Goal: Task Accomplishment & Management: Use online tool/utility

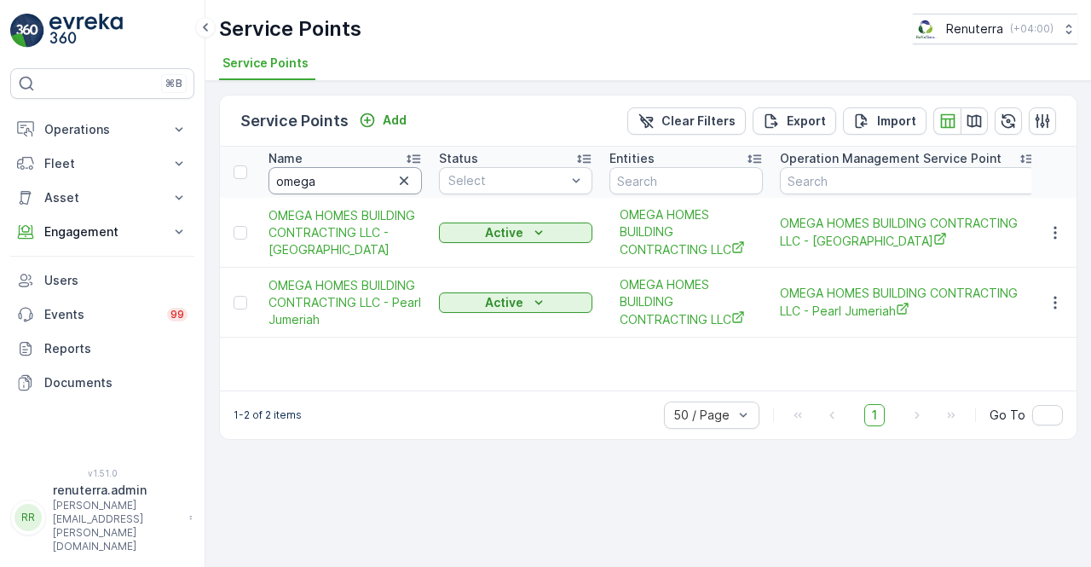
click at [333, 182] on input "omega" at bounding box center [345, 180] width 153 height 27
type input "o"
type input "bbh"
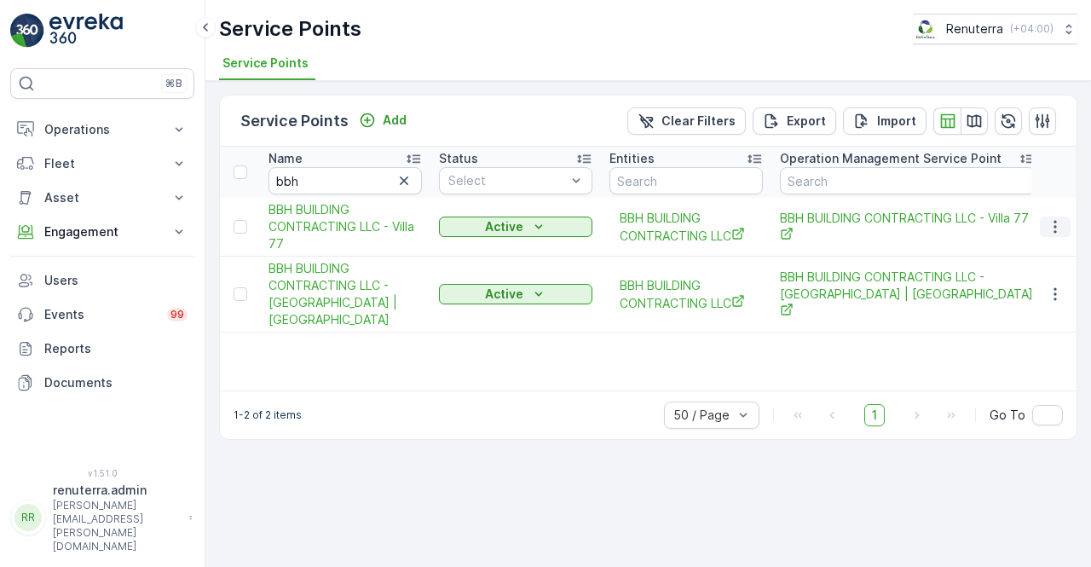
click at [1049, 223] on icon "button" at bounding box center [1055, 226] width 17 height 17
drag, startPoint x: 348, startPoint y: 219, endPoint x: 324, endPoint y: 226, distance: 24.8
click at [324, 226] on span "BBH BUILDING CONTRACTING LLC - Villa 77" at bounding box center [345, 226] width 153 height 51
click at [1057, 223] on icon "button" at bounding box center [1055, 226] width 17 height 17
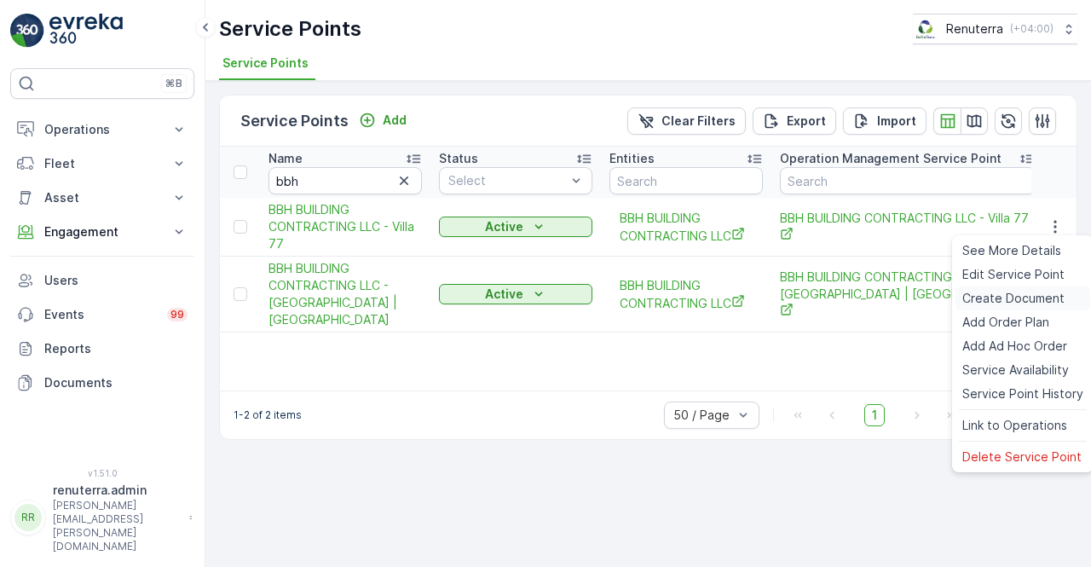
click at [1006, 295] on span "Create Document" at bounding box center [1014, 298] width 102 height 17
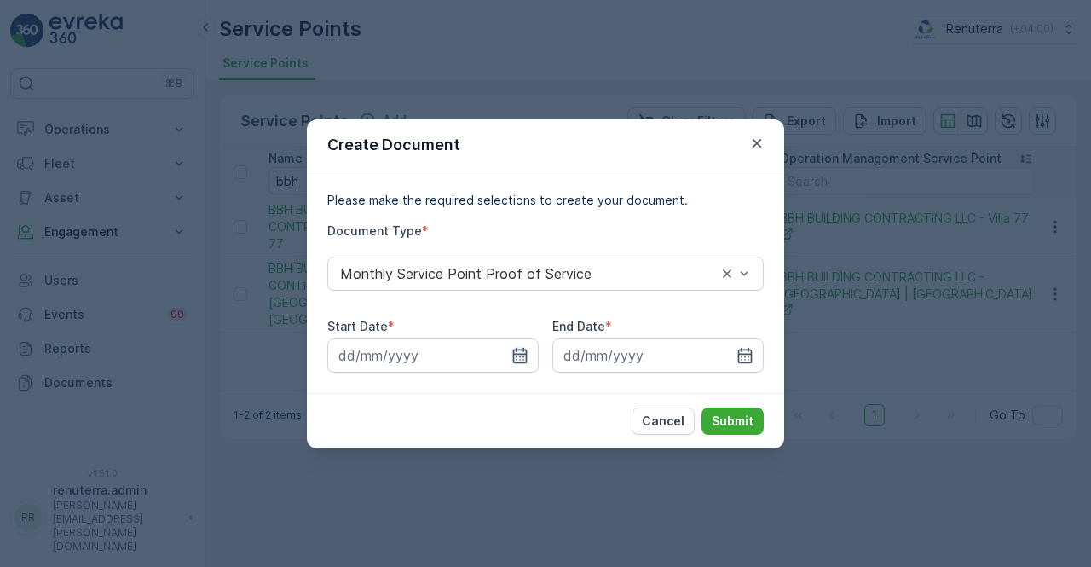
click at [513, 356] on icon "button" at bounding box center [520, 354] width 14 height 15
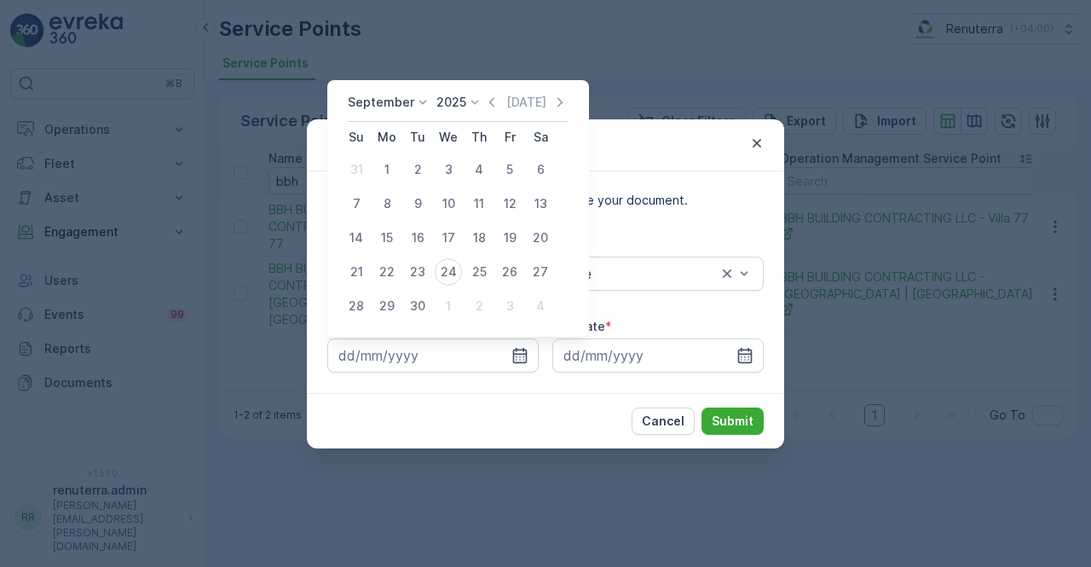
drag, startPoint x: 484, startPoint y: 101, endPoint x: 479, endPoint y: 118, distance: 17.0
click at [485, 101] on icon "button" at bounding box center [491, 102] width 17 height 17
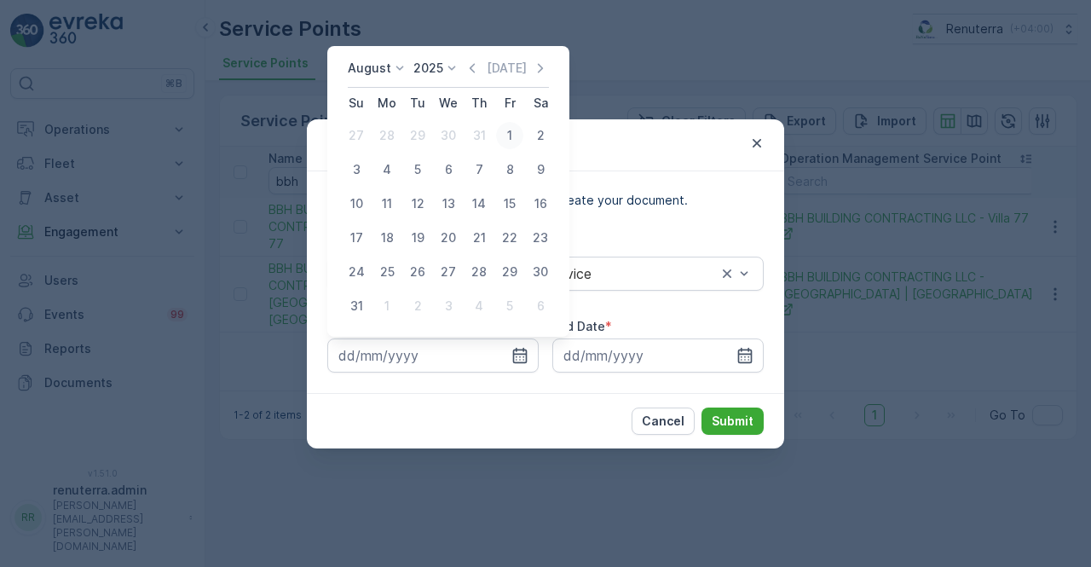
click at [510, 133] on div "1" at bounding box center [509, 135] width 27 height 27
type input "[DATE]"
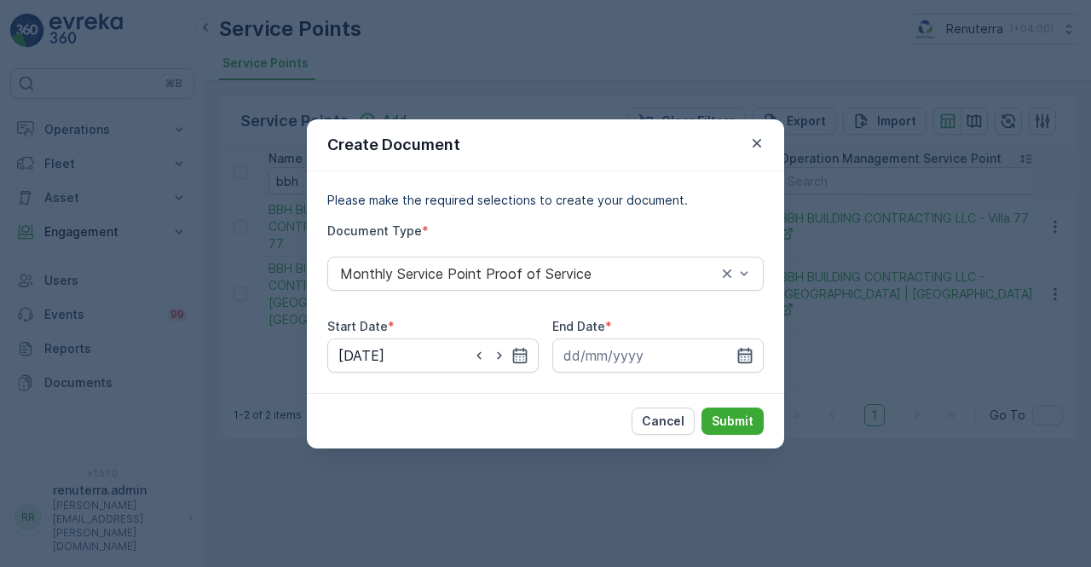
click at [751, 354] on icon "button" at bounding box center [745, 354] width 14 height 15
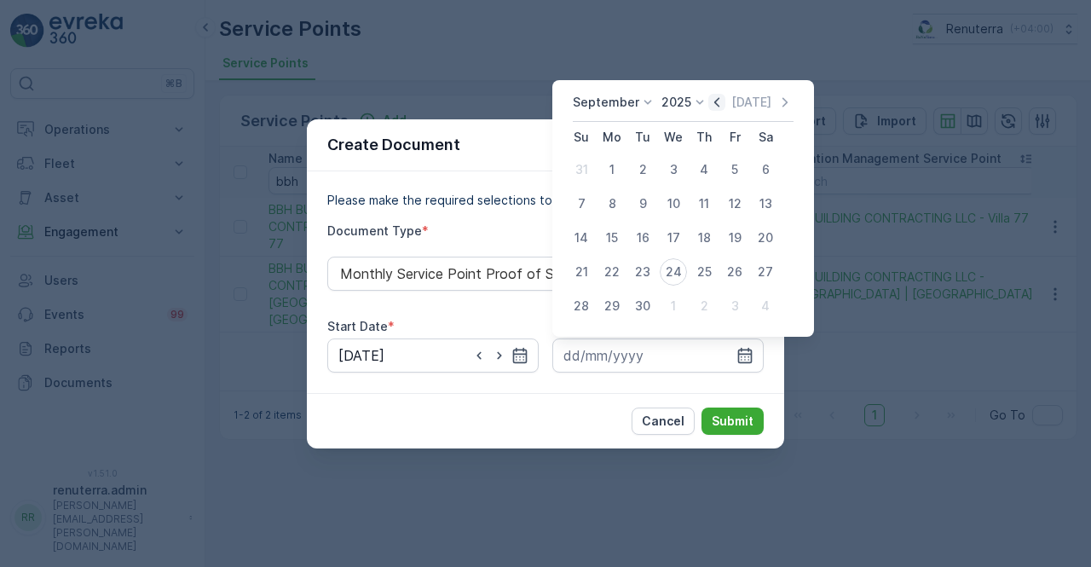
click at [709, 106] on icon "button" at bounding box center [717, 102] width 17 height 17
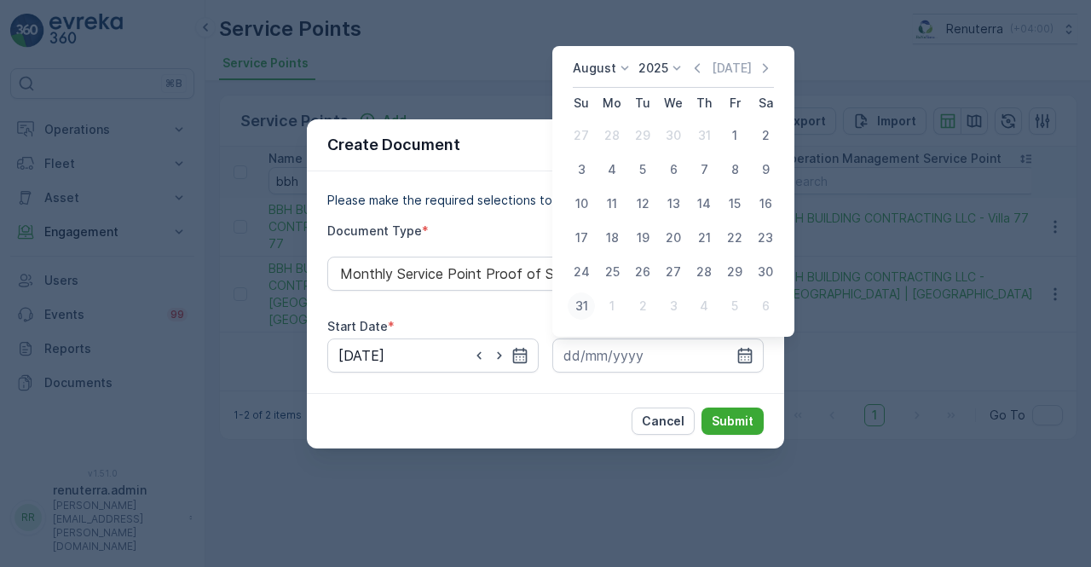
click at [588, 302] on div "31" at bounding box center [581, 305] width 27 height 27
type input "[DATE]"
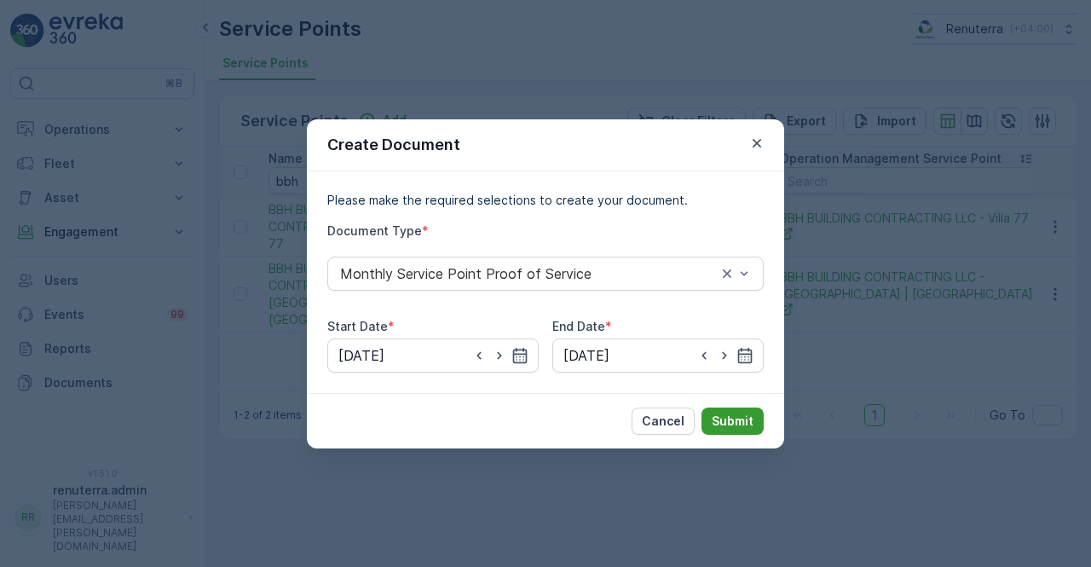
click at [727, 415] on p "Submit" at bounding box center [733, 421] width 42 height 17
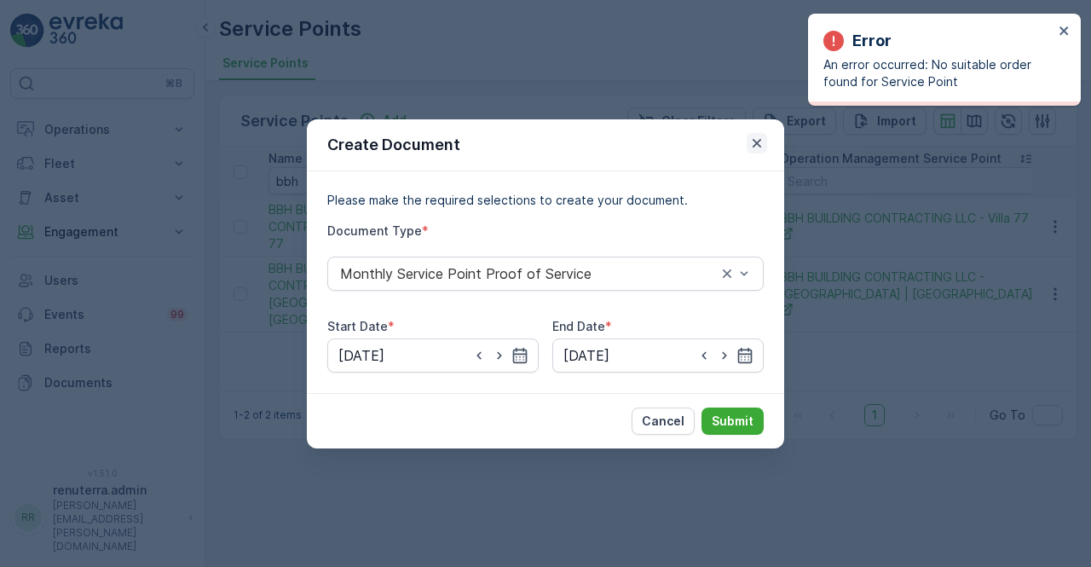
click at [754, 143] on icon "button" at bounding box center [757, 143] width 17 height 17
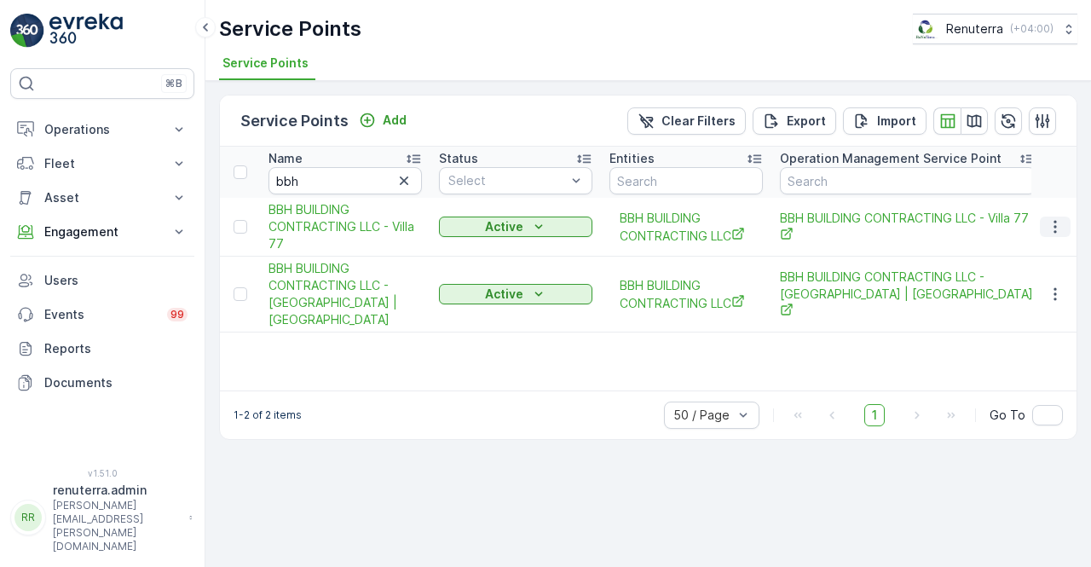
click at [1050, 228] on icon "button" at bounding box center [1055, 226] width 17 height 17
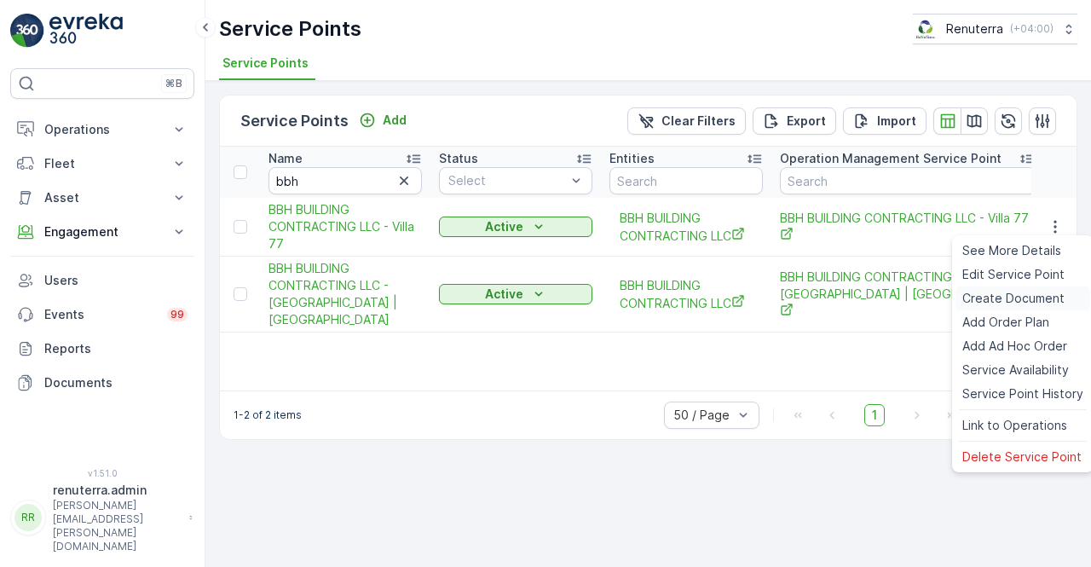
click at [1015, 294] on span "Create Document" at bounding box center [1014, 298] width 102 height 17
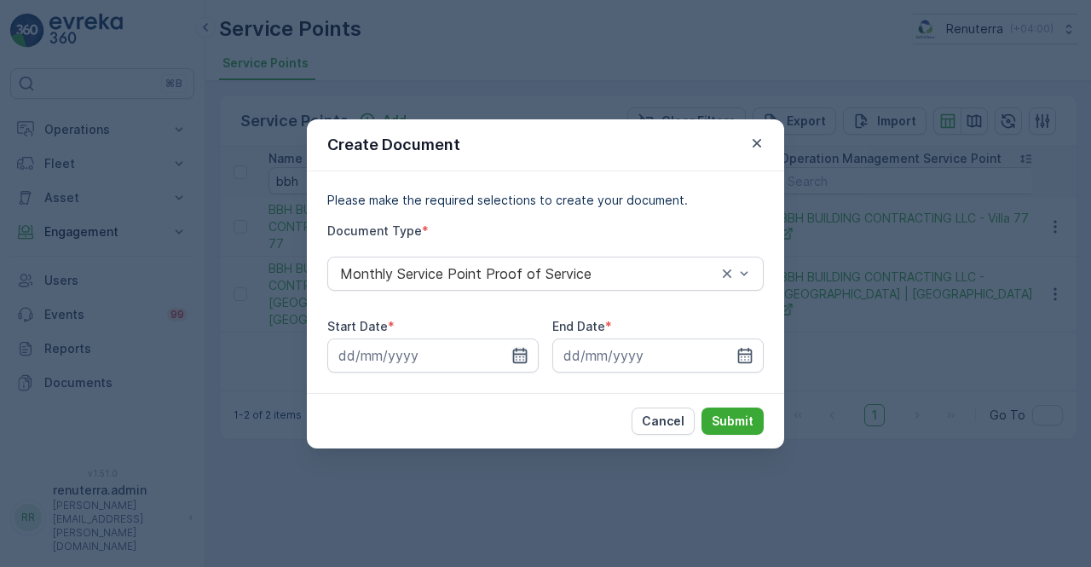
click at [524, 347] on icon "button" at bounding box center [520, 355] width 17 height 17
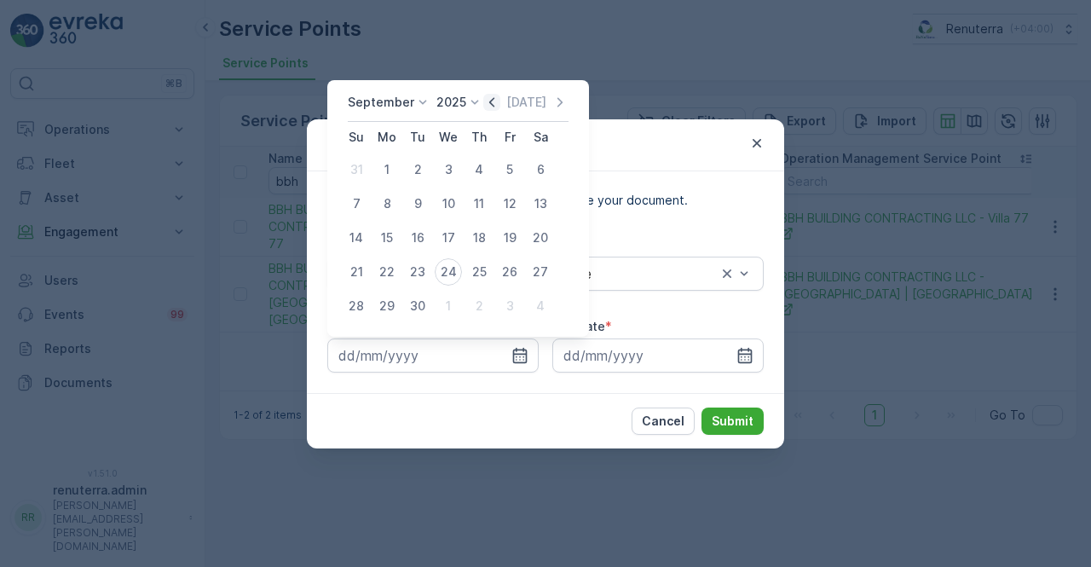
click at [488, 107] on icon "button" at bounding box center [491, 102] width 17 height 17
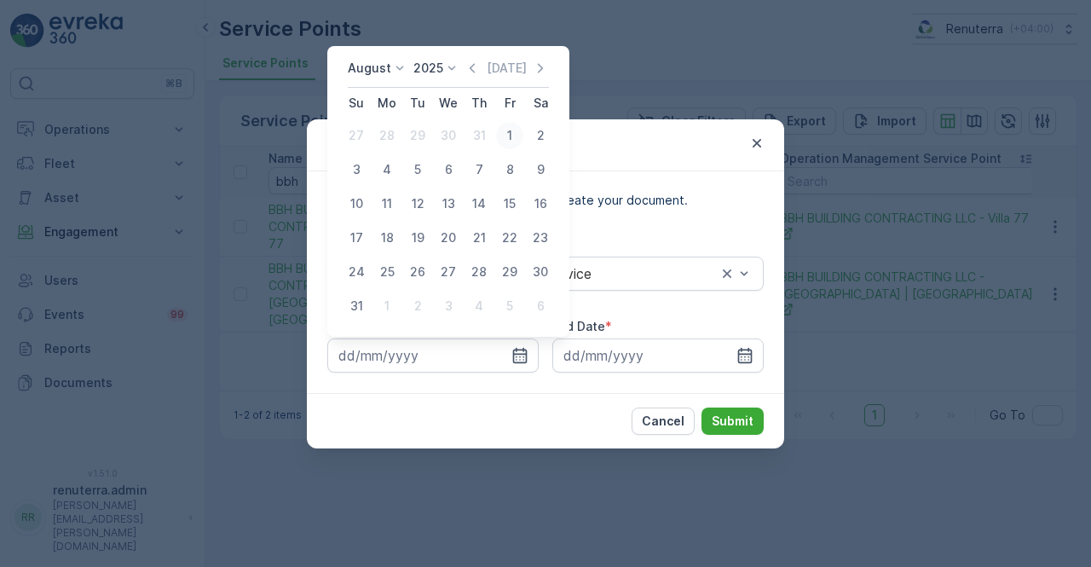
click at [504, 136] on div "1" at bounding box center [509, 135] width 27 height 27
type input "[DATE]"
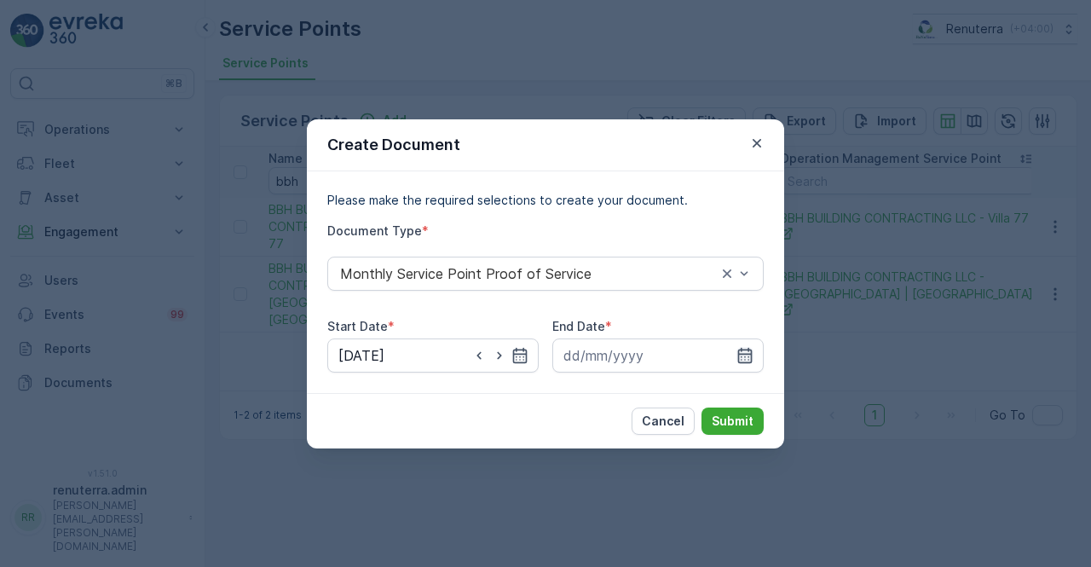
click at [738, 350] on icon "button" at bounding box center [745, 354] width 14 height 15
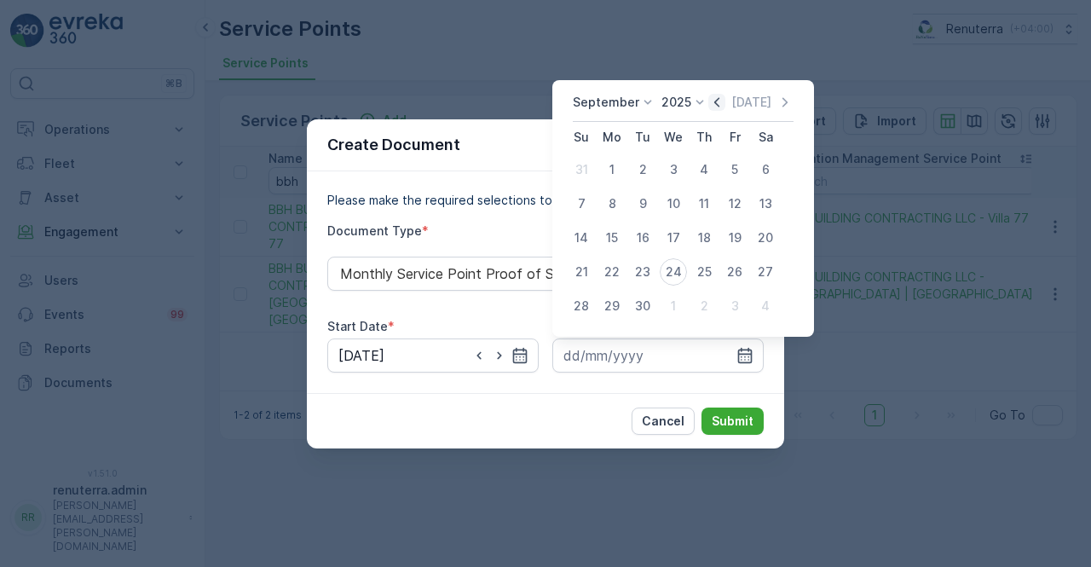
click at [715, 103] on icon "button" at bounding box center [717, 101] width 5 height 9
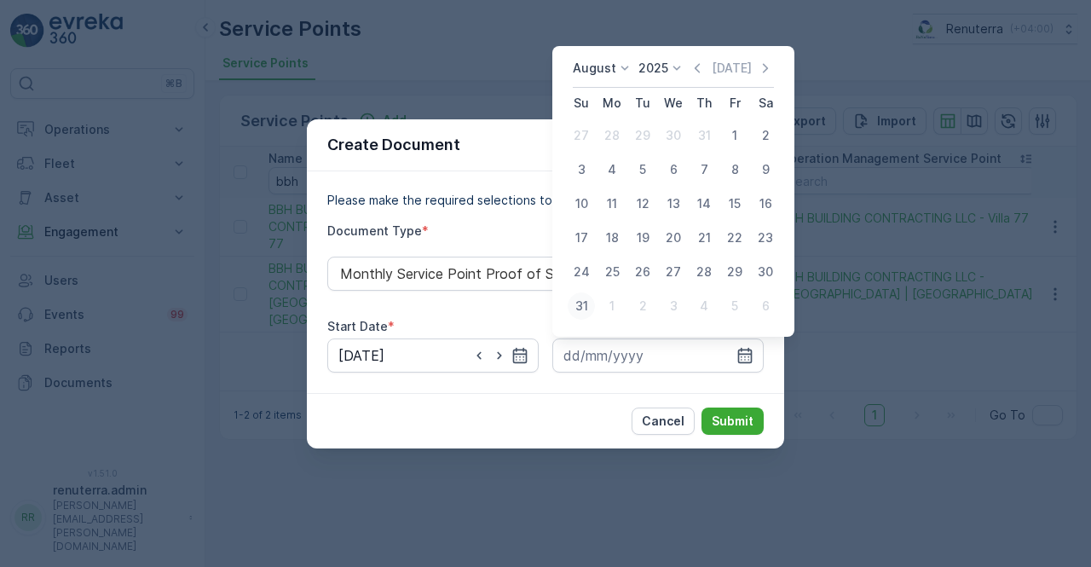
click at [581, 306] on div "31" at bounding box center [581, 305] width 27 height 27
type input "[DATE]"
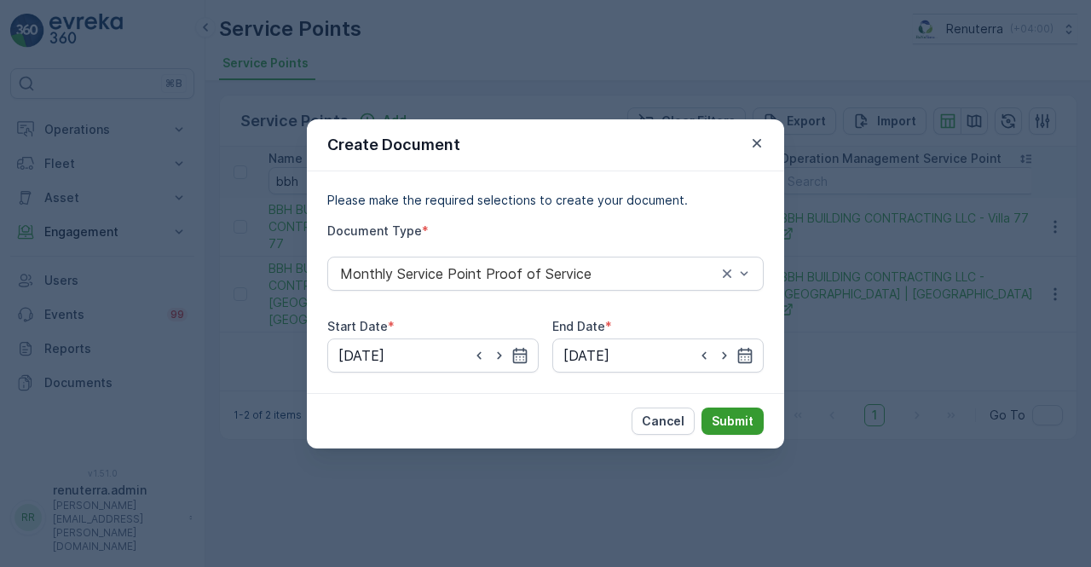
click at [730, 417] on p "Submit" at bounding box center [733, 421] width 42 height 17
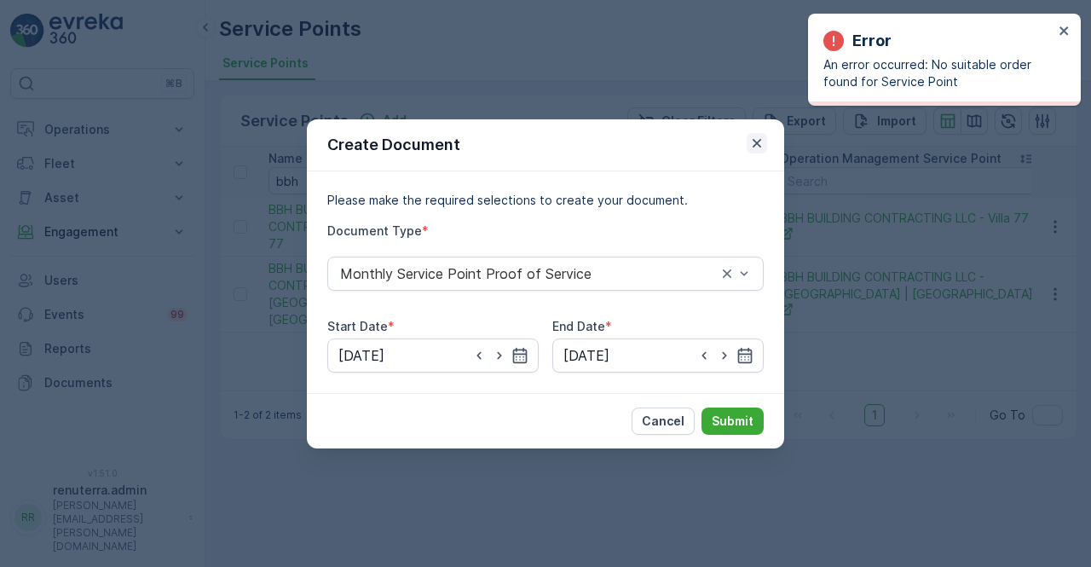
click at [761, 144] on icon "button" at bounding box center [757, 143] width 17 height 17
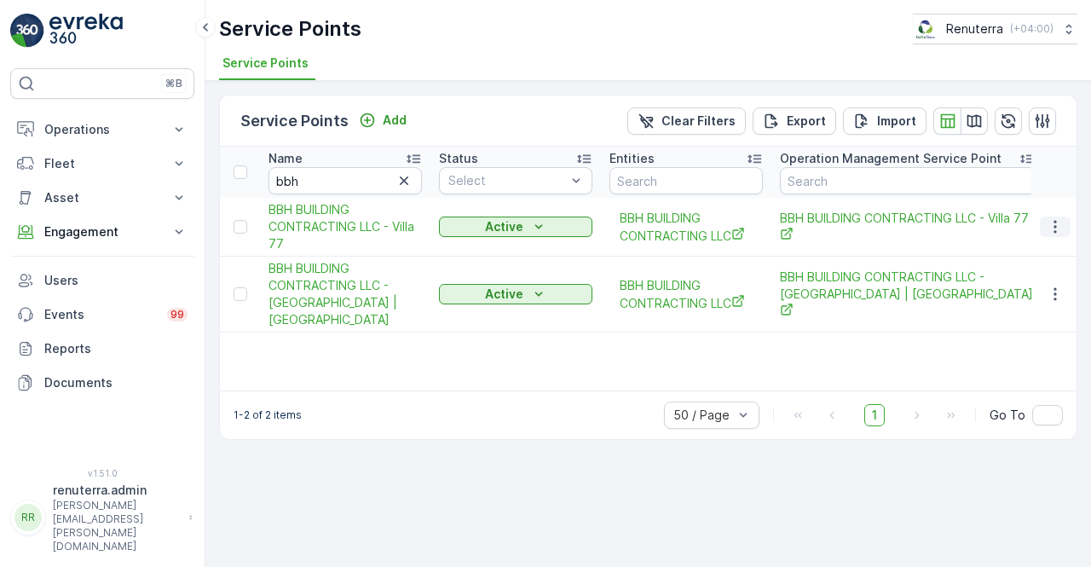
click at [1050, 223] on icon "button" at bounding box center [1055, 226] width 17 height 17
click at [558, 471] on div "Service Points Add Clear Filters Export Import Name bbh Status Select Entities …" at bounding box center [648, 324] width 886 height 486
click at [1054, 300] on icon "button" at bounding box center [1055, 294] width 17 height 17
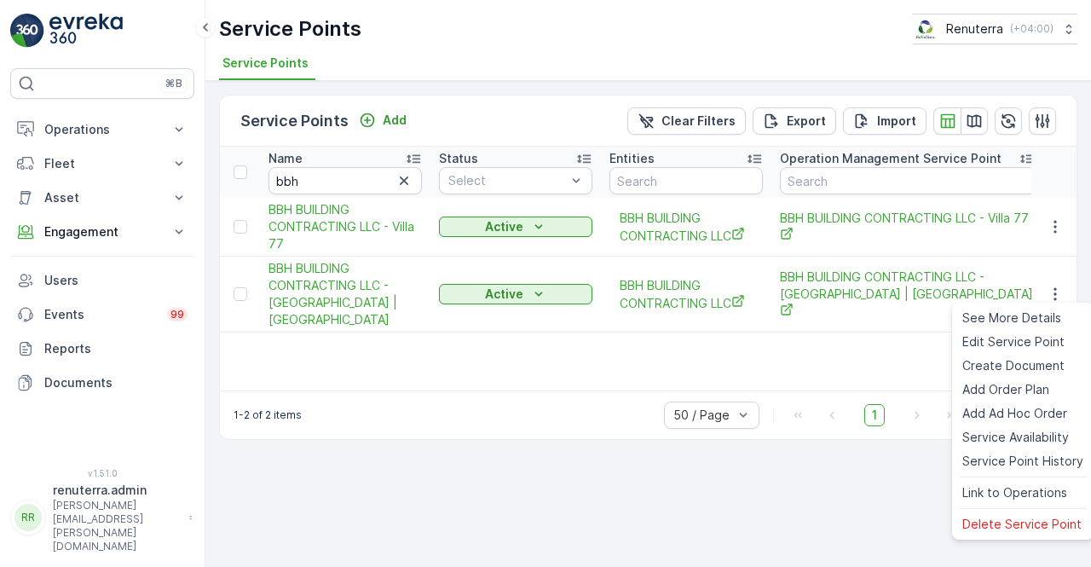
click at [865, 363] on div "Name bbh Status Select Entities Operation Management Service Point Address Orde…" at bounding box center [648, 269] width 857 height 244
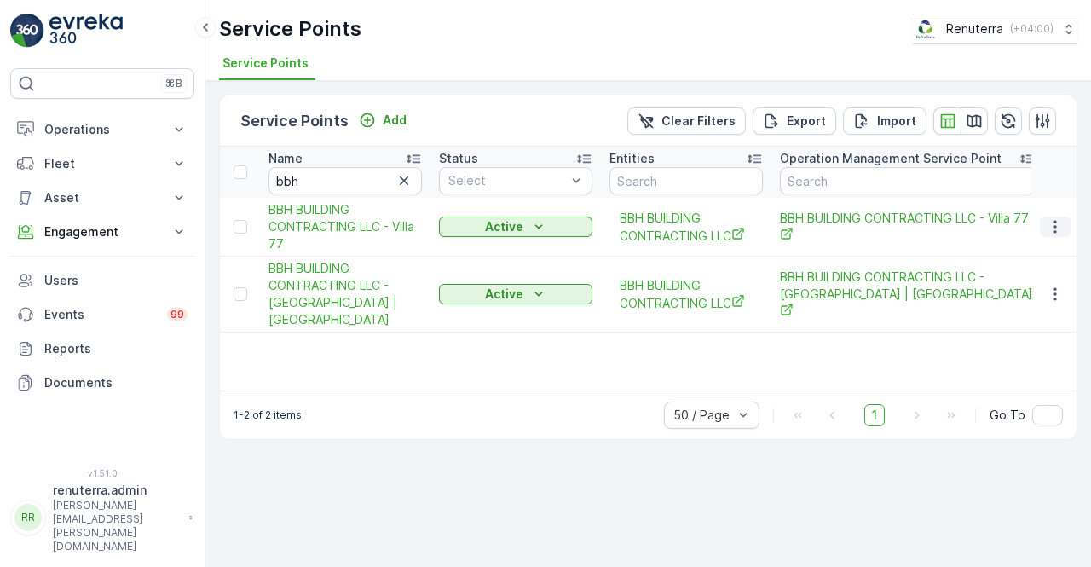
click at [1056, 229] on icon "button" at bounding box center [1055, 226] width 17 height 17
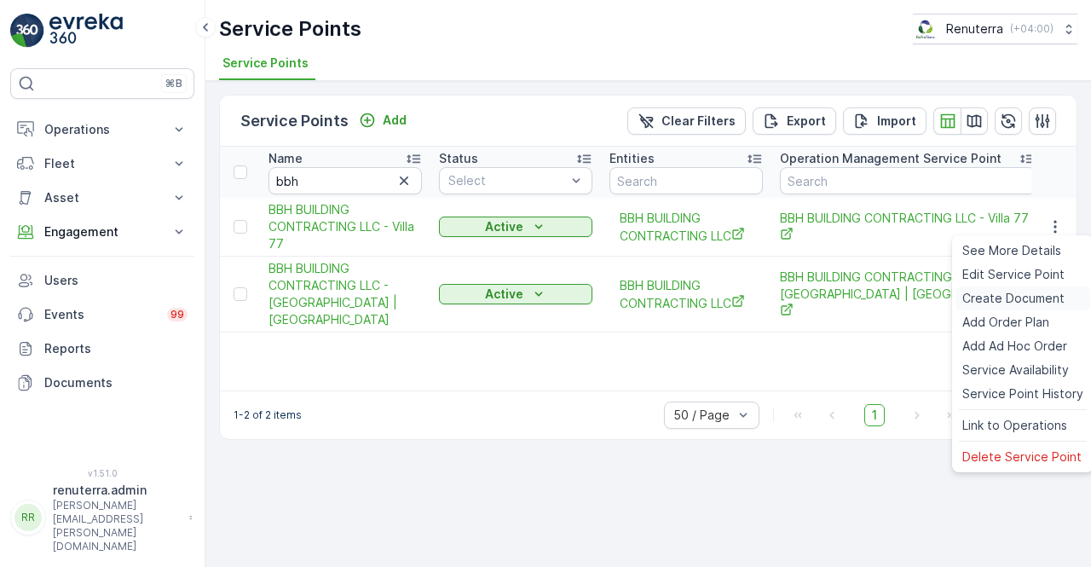
click at [1023, 307] on span "Create Document" at bounding box center [1014, 298] width 102 height 17
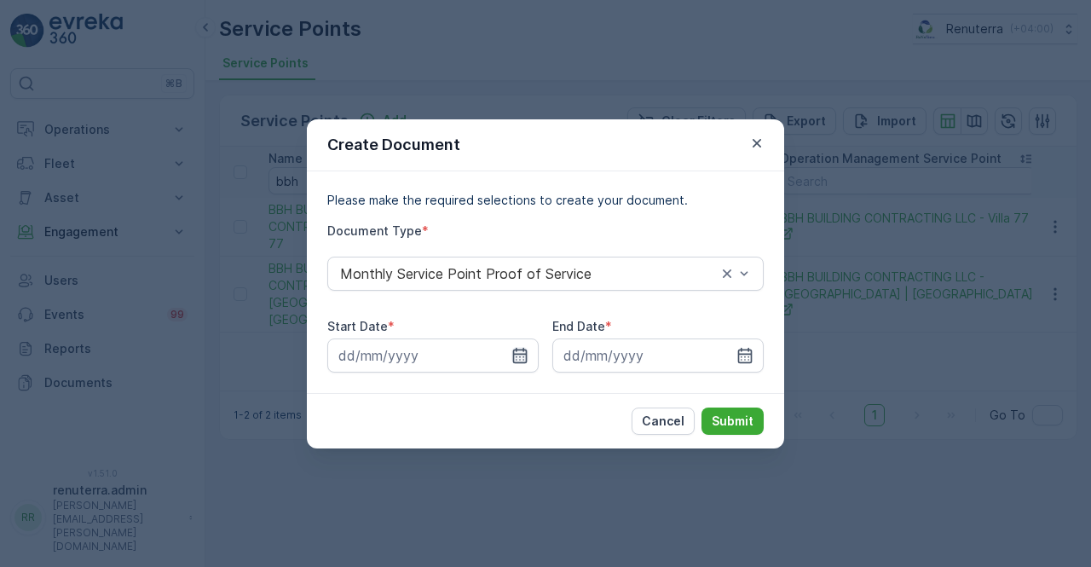
click at [527, 349] on icon "button" at bounding box center [520, 355] width 17 height 17
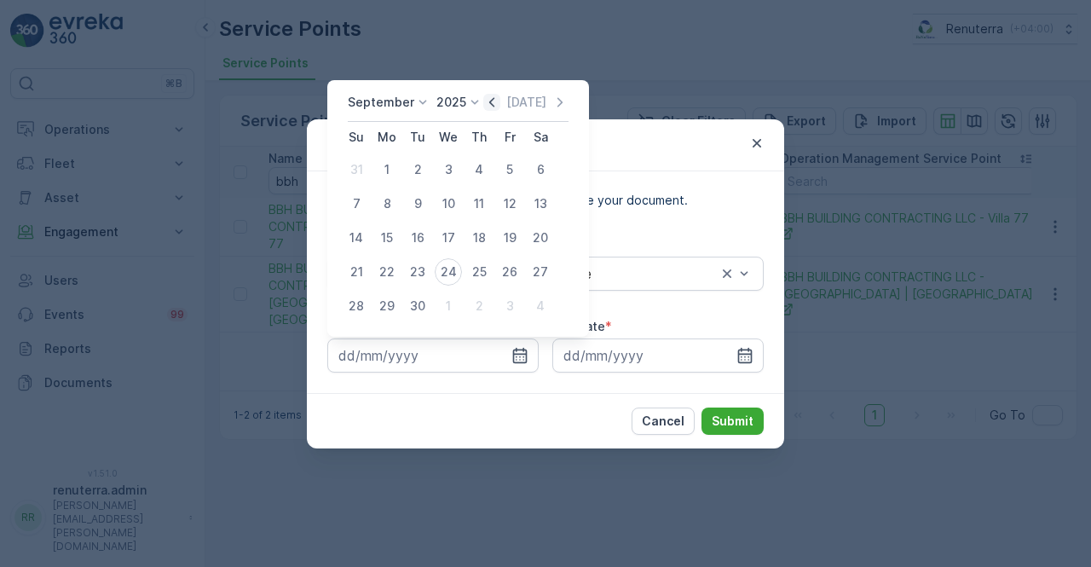
click at [489, 103] on icon "button" at bounding box center [491, 101] width 5 height 9
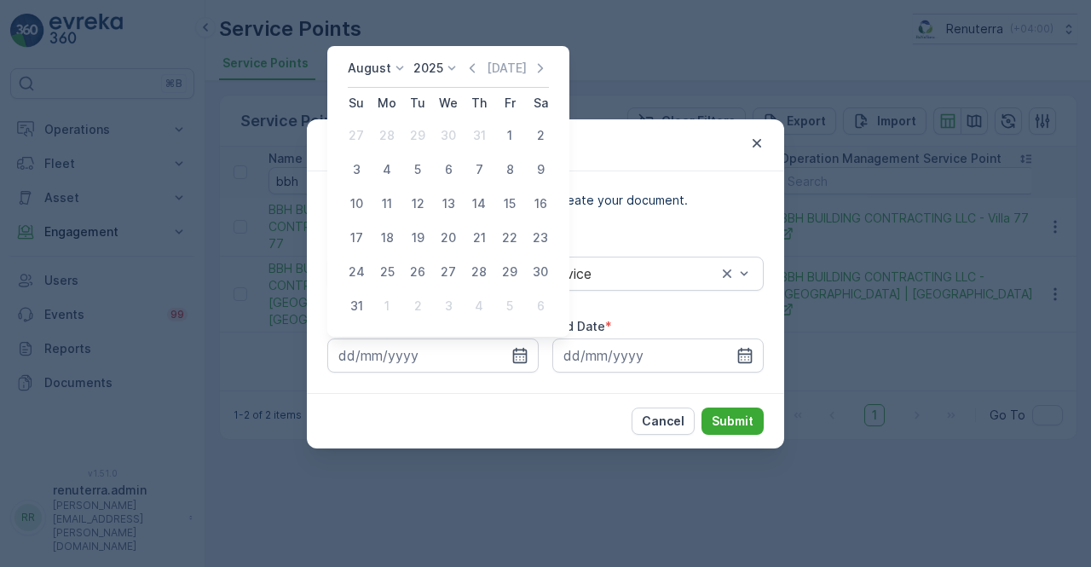
click at [543, 62] on icon "button" at bounding box center [540, 68] width 17 height 17
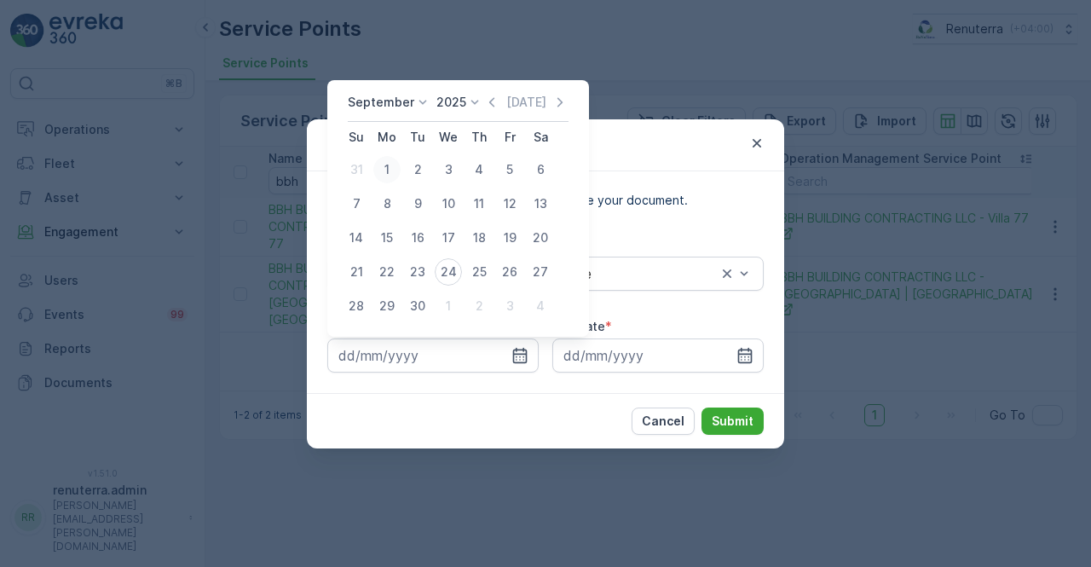
click at [388, 171] on div "1" at bounding box center [386, 169] width 27 height 27
type input "[DATE]"
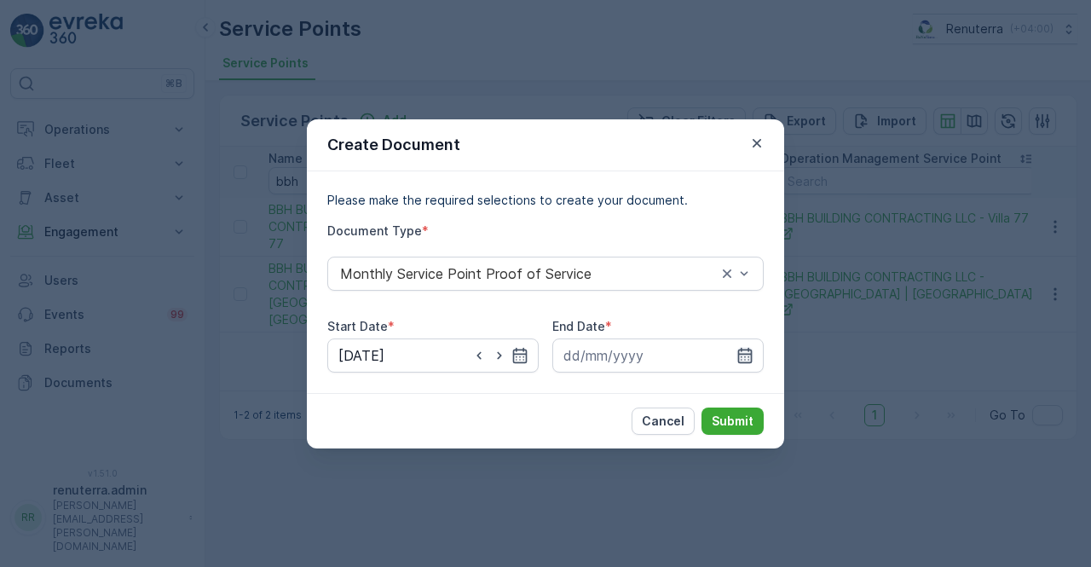
click at [745, 355] on icon "button" at bounding box center [745, 355] width 17 height 17
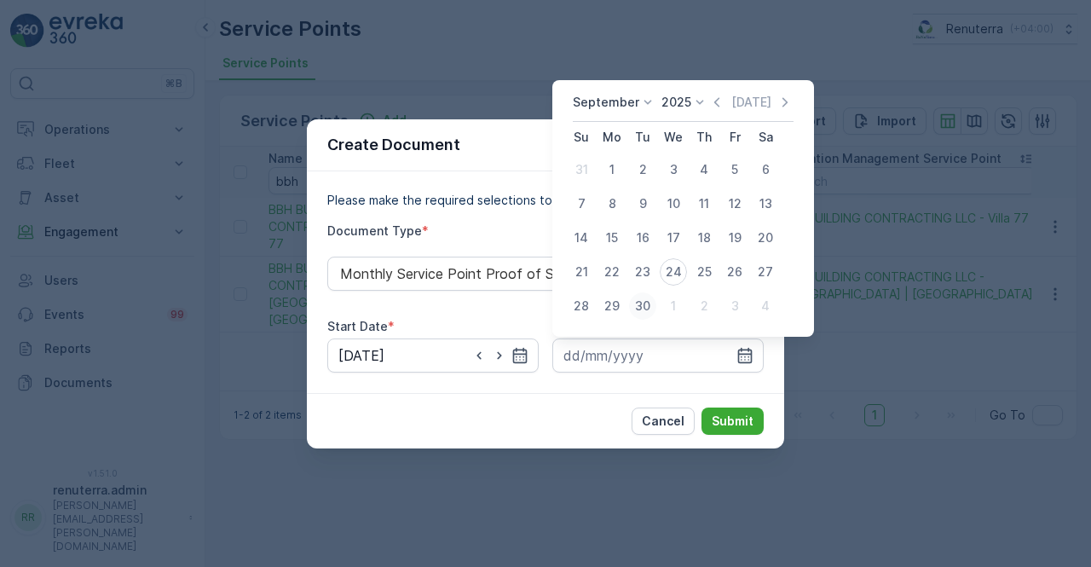
click at [648, 310] on div "30" at bounding box center [642, 305] width 27 height 27
type input "[DATE]"
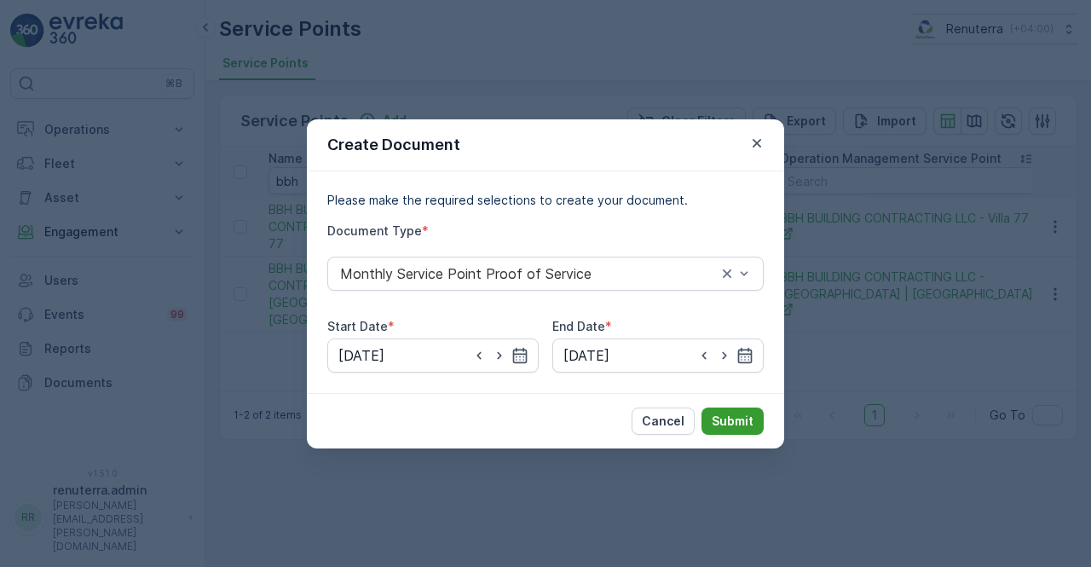
click at [724, 414] on p "Submit" at bounding box center [733, 421] width 42 height 17
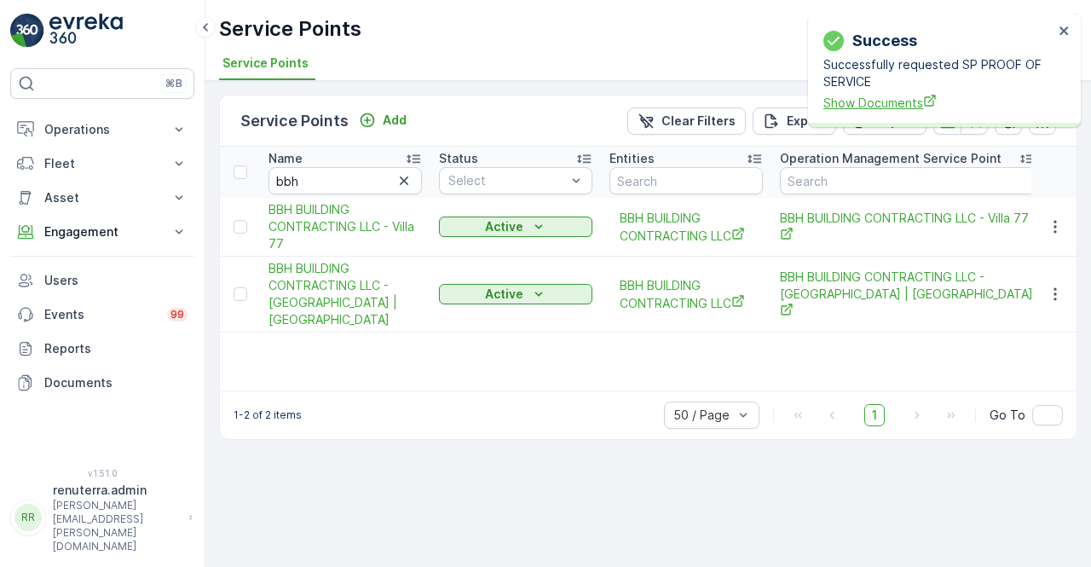
click at [911, 101] on span "Show Documents" at bounding box center [939, 103] width 230 height 18
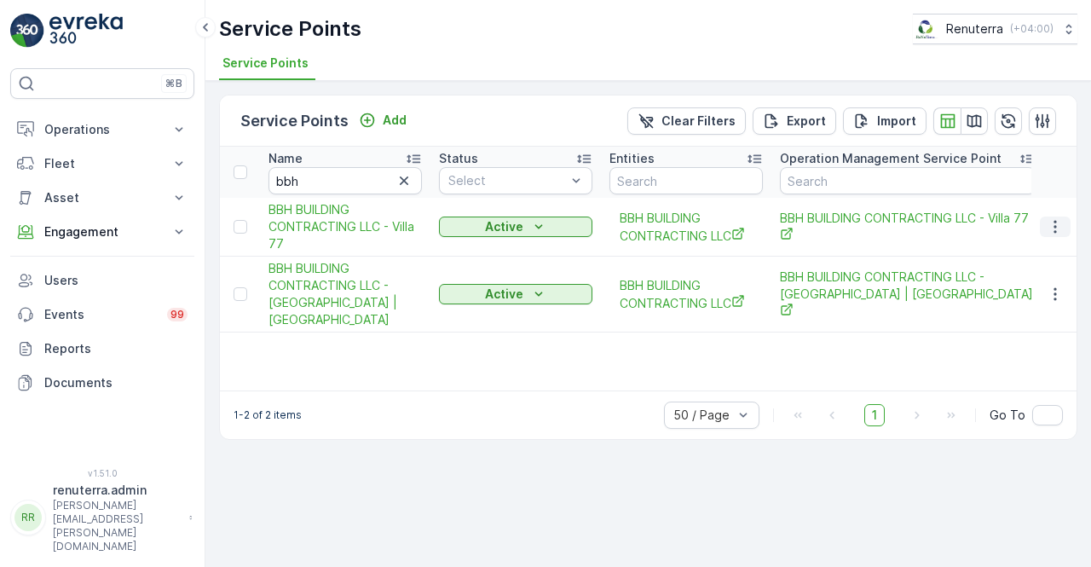
click at [1056, 225] on icon "button" at bounding box center [1055, 227] width 3 height 13
click at [1056, 221] on icon "button" at bounding box center [1055, 226] width 17 height 17
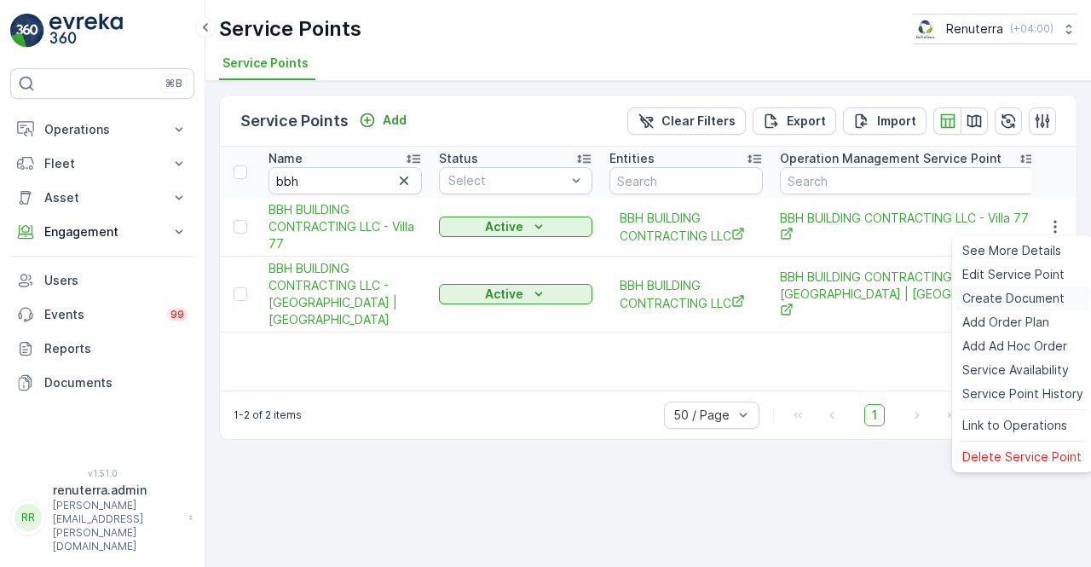
click at [1011, 301] on span "Create Document" at bounding box center [1014, 298] width 102 height 17
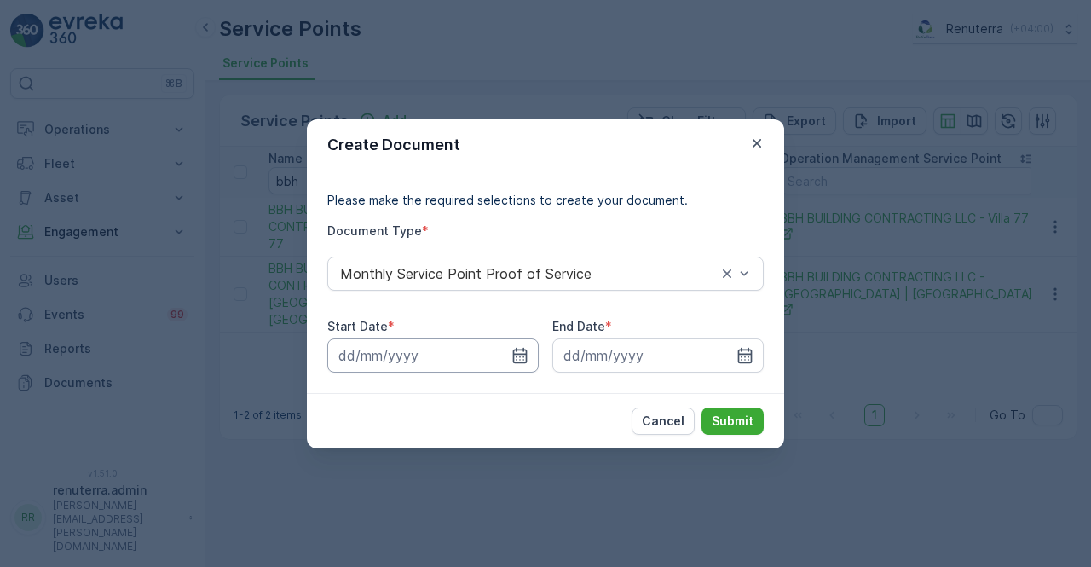
click at [509, 364] on input at bounding box center [432, 355] width 211 height 34
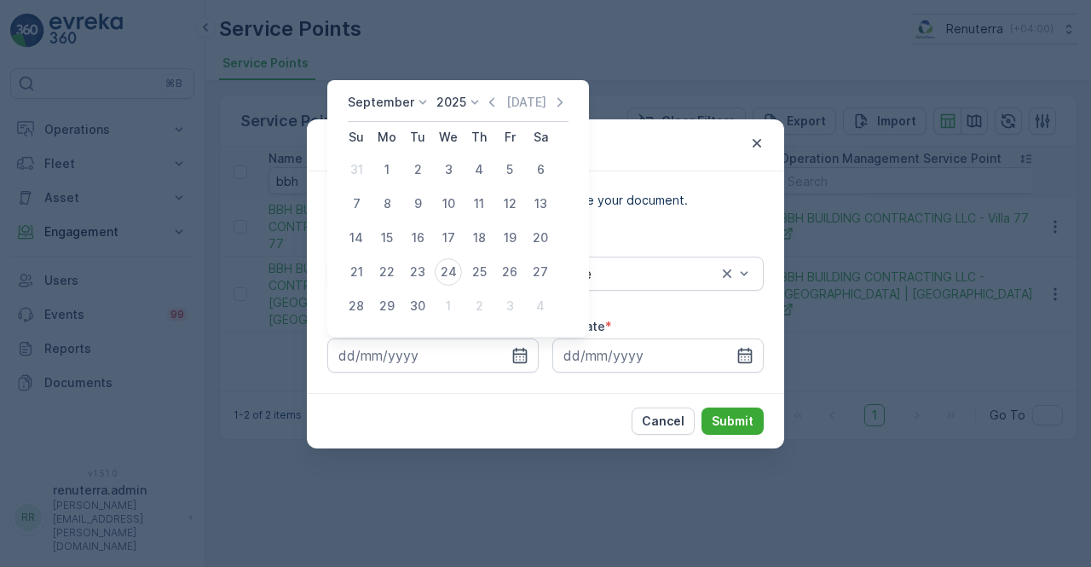
click at [493, 99] on icon "button" at bounding box center [491, 102] width 17 height 17
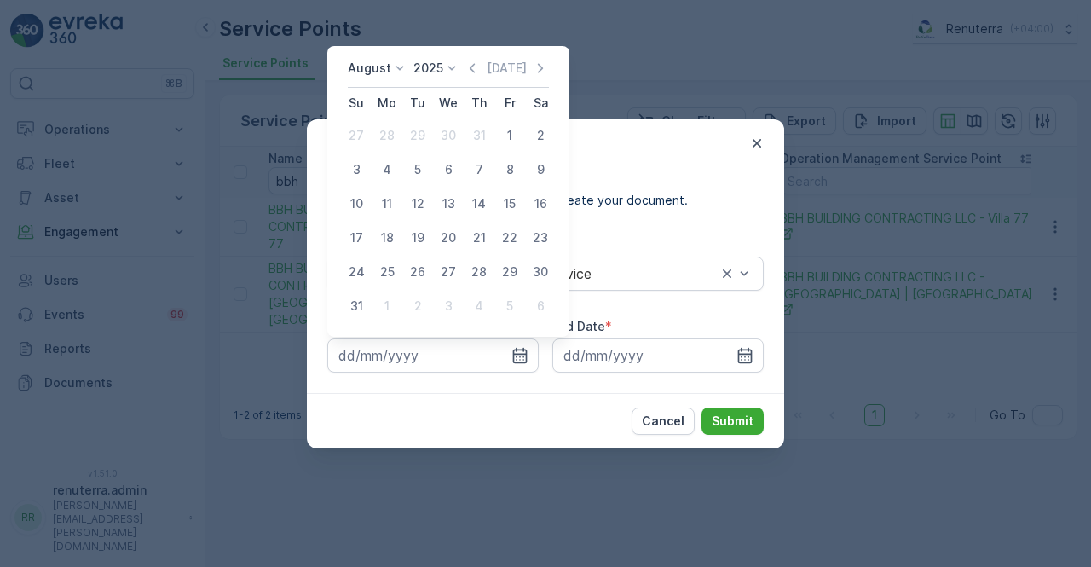
click at [515, 134] on div "1" at bounding box center [509, 135] width 27 height 27
type input "[DATE]"
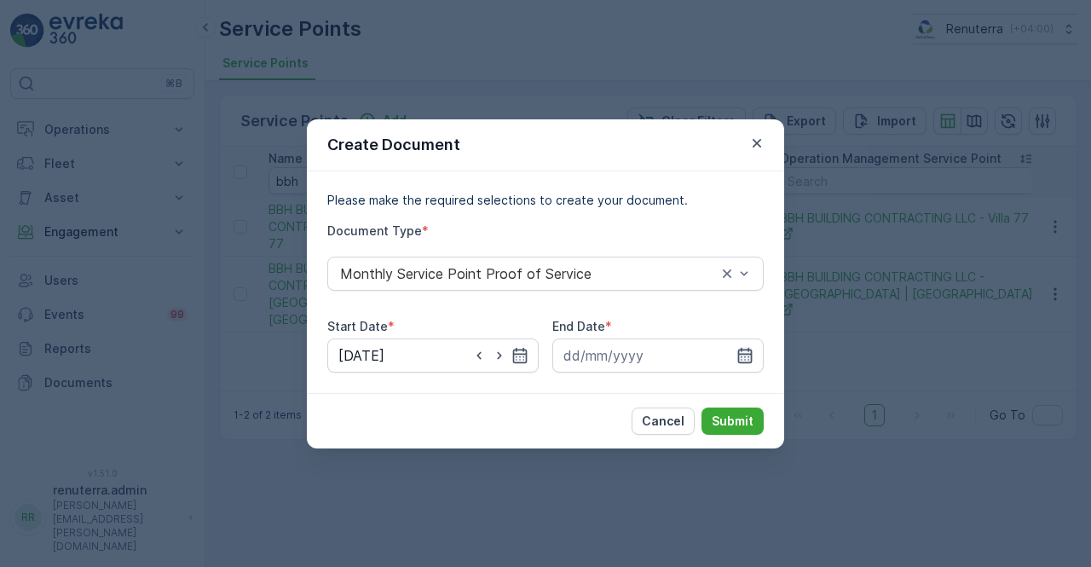
click at [747, 356] on icon "button" at bounding box center [745, 355] width 17 height 17
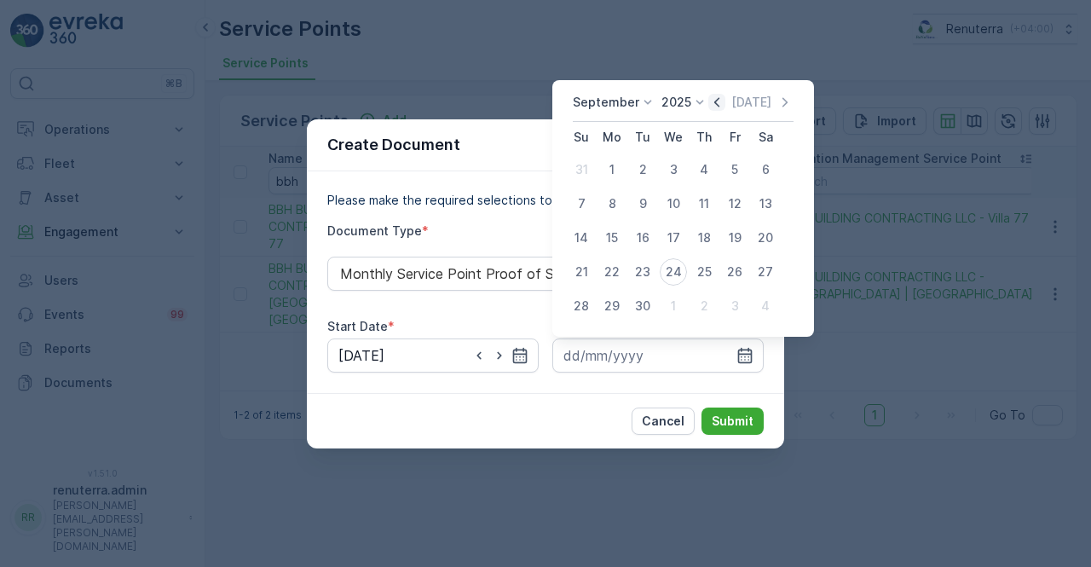
click at [712, 95] on icon "button" at bounding box center [717, 102] width 17 height 17
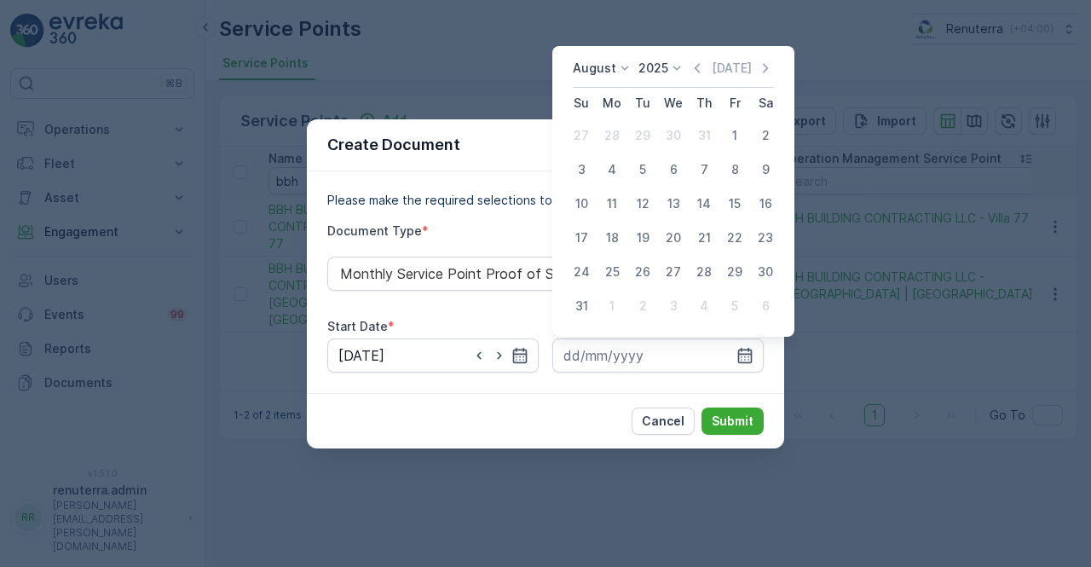
drag, startPoint x: 581, startPoint y: 309, endPoint x: 612, endPoint y: 333, distance: 40.1
click at [587, 309] on div "31" at bounding box center [581, 305] width 27 height 27
type input "[DATE]"
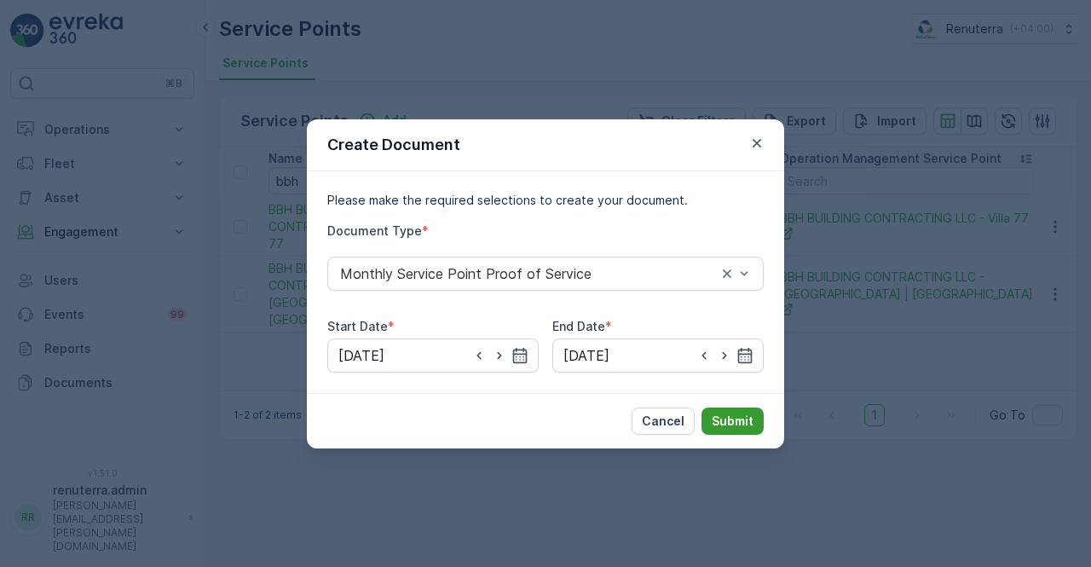
click at [720, 432] on button "Submit" at bounding box center [733, 421] width 62 height 27
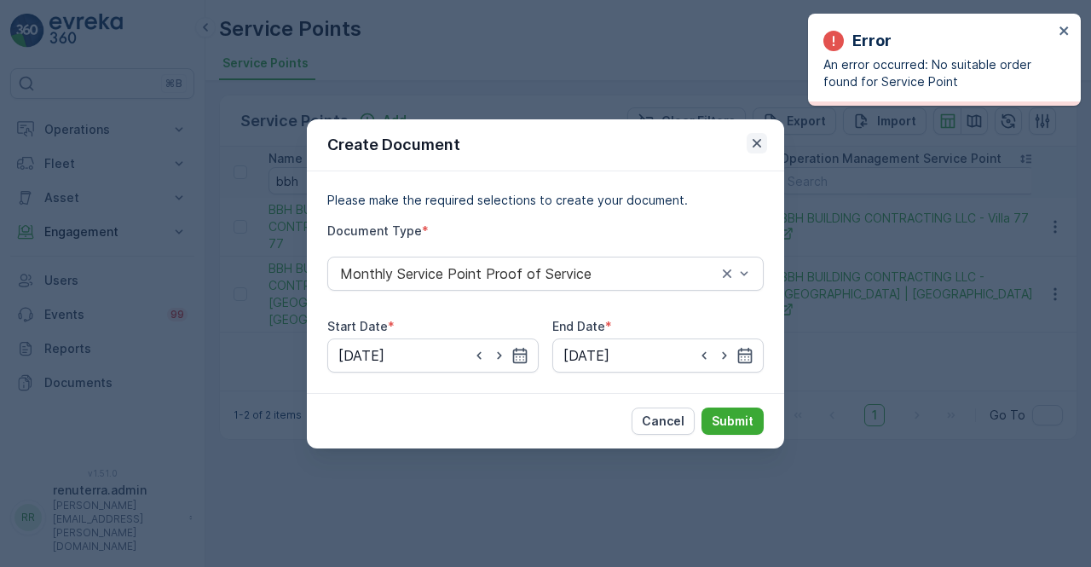
click at [762, 138] on icon "button" at bounding box center [757, 143] width 17 height 17
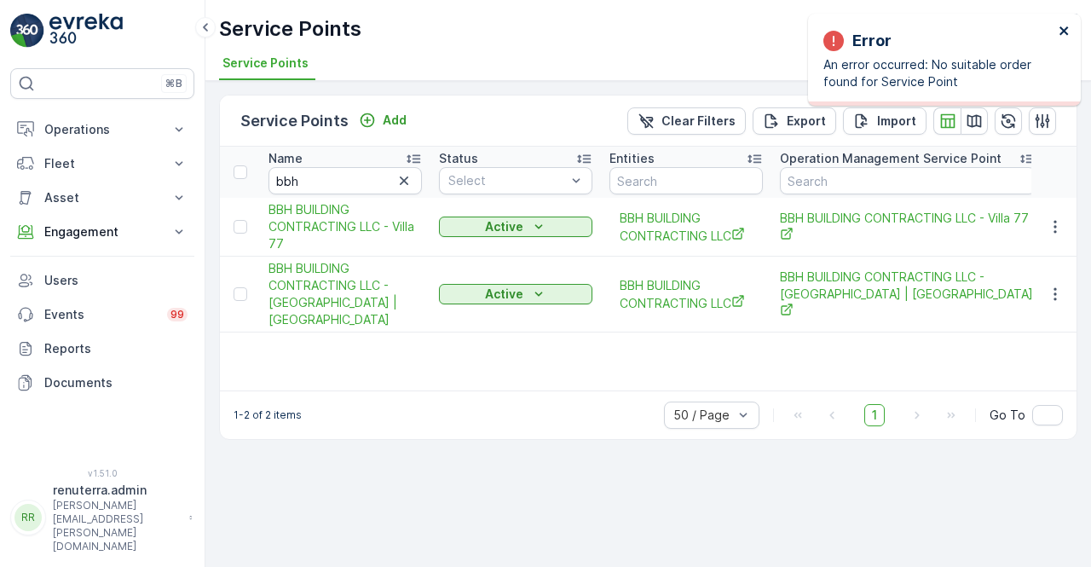
click at [1069, 26] on icon "close" at bounding box center [1065, 31] width 12 height 14
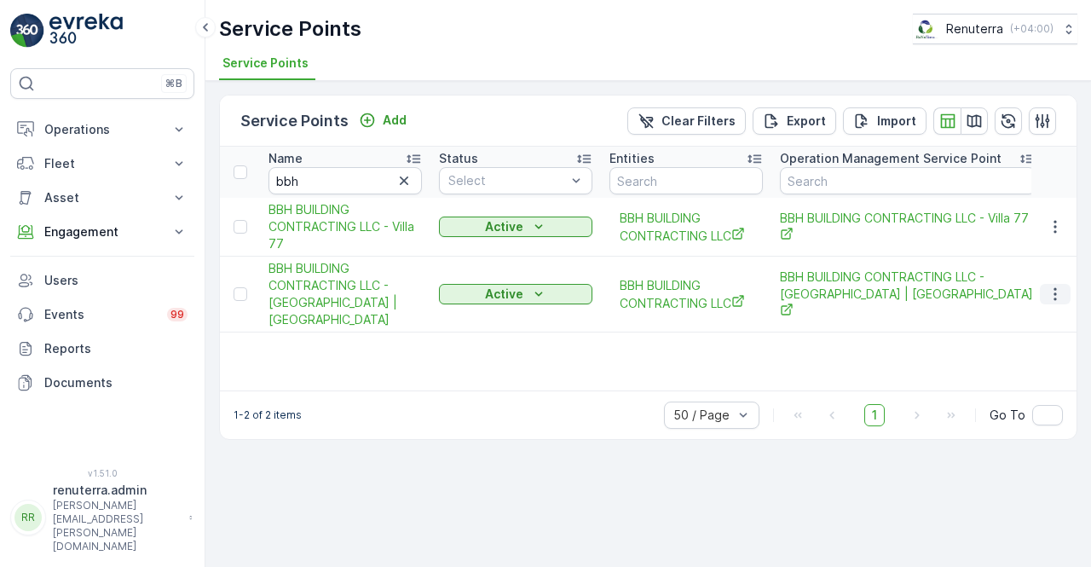
click at [1069, 298] on button "button" at bounding box center [1055, 294] width 31 height 20
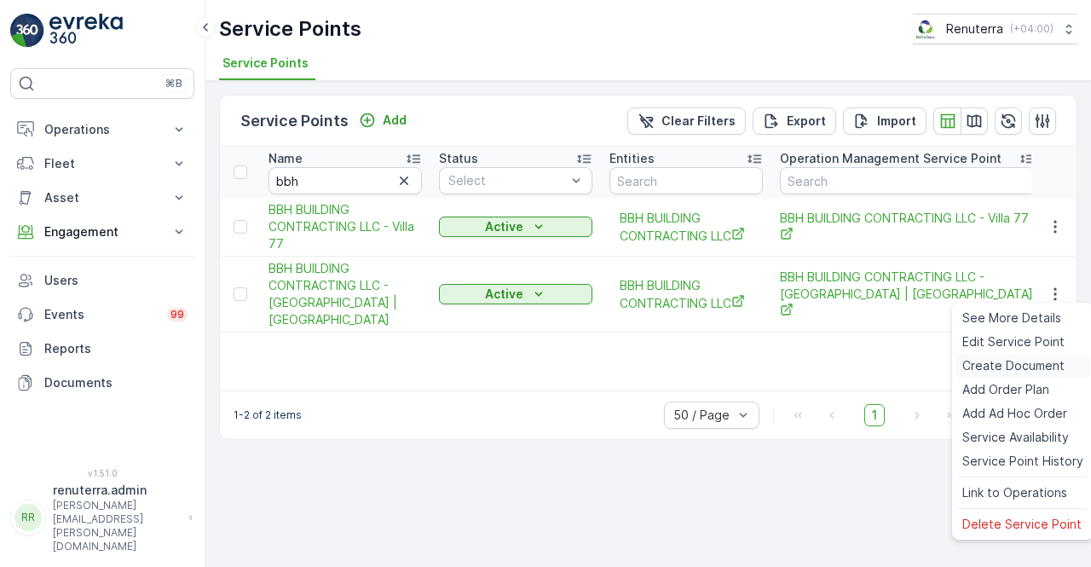
click at [1005, 367] on span "Create Document" at bounding box center [1014, 365] width 102 height 17
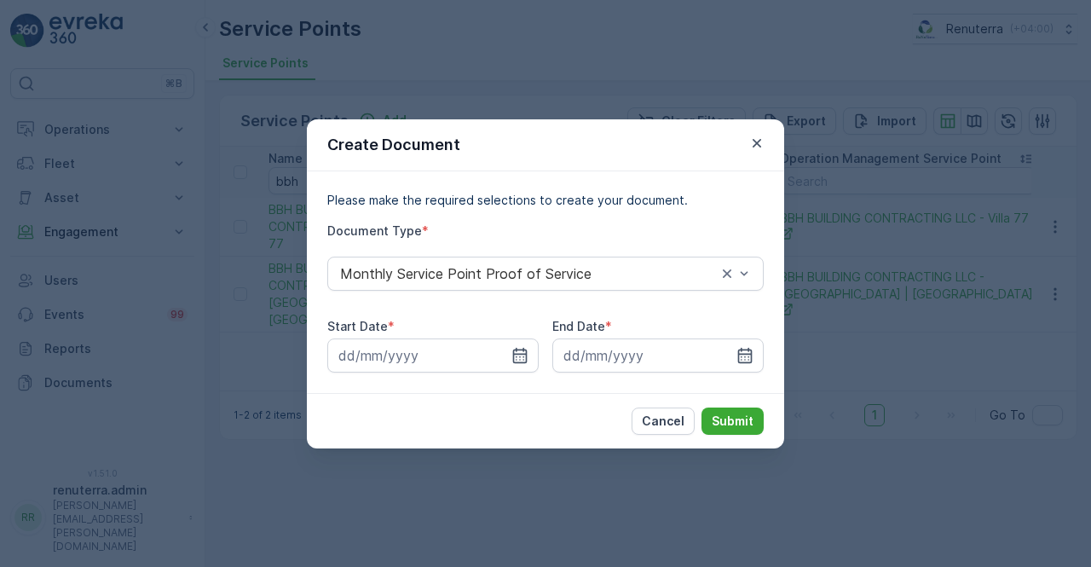
drag, startPoint x: 527, startPoint y: 352, endPoint x: 502, endPoint y: 333, distance: 31.0
click at [529, 350] on div at bounding box center [432, 355] width 211 height 34
click at [523, 348] on icon "button" at bounding box center [520, 354] width 14 height 15
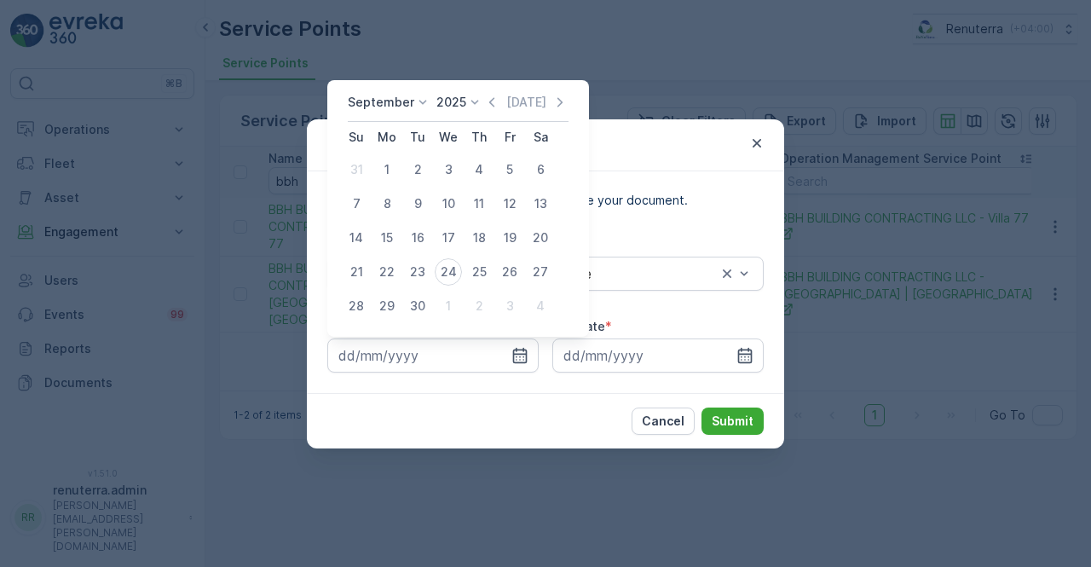
click at [487, 105] on icon "button" at bounding box center [491, 102] width 17 height 17
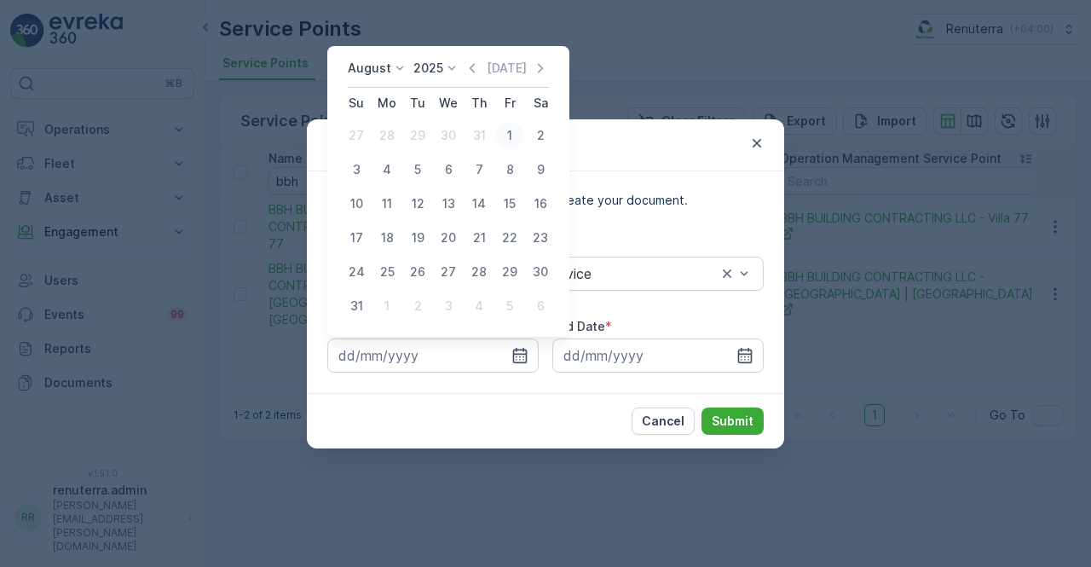
click at [509, 140] on div "1" at bounding box center [509, 135] width 27 height 27
type input "[DATE]"
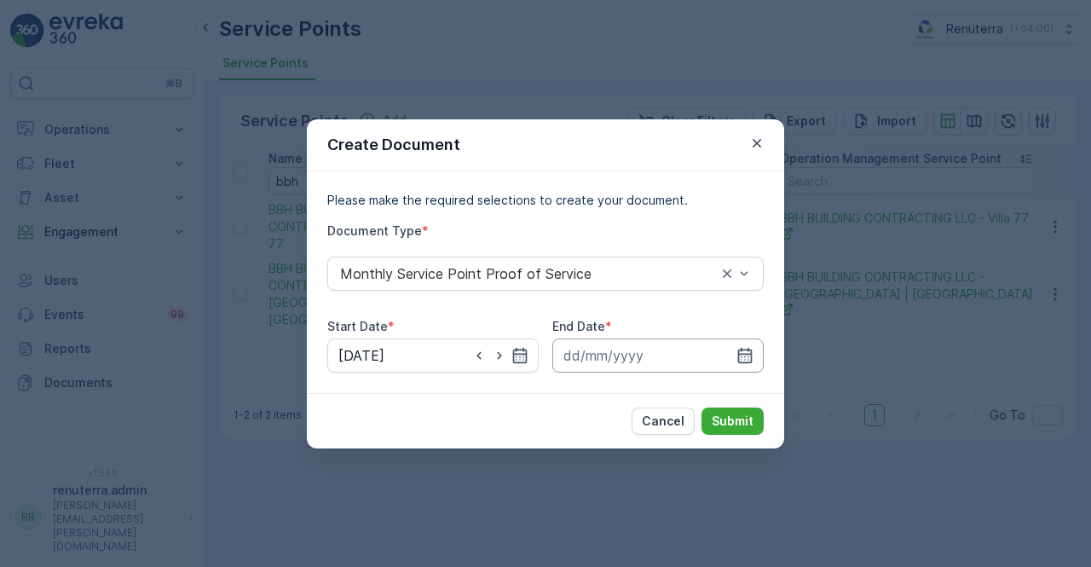
drag, startPoint x: 745, startPoint y: 361, endPoint x: 743, endPoint y: 345, distance: 15.6
click at [745, 360] on icon "button" at bounding box center [745, 355] width 17 height 17
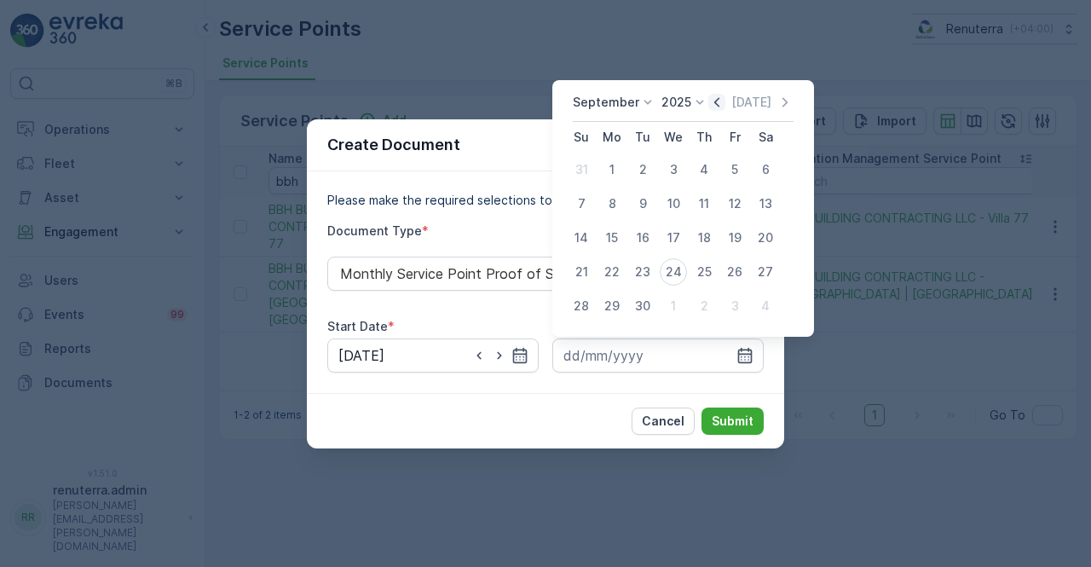
click at [710, 96] on icon "button" at bounding box center [717, 102] width 17 height 17
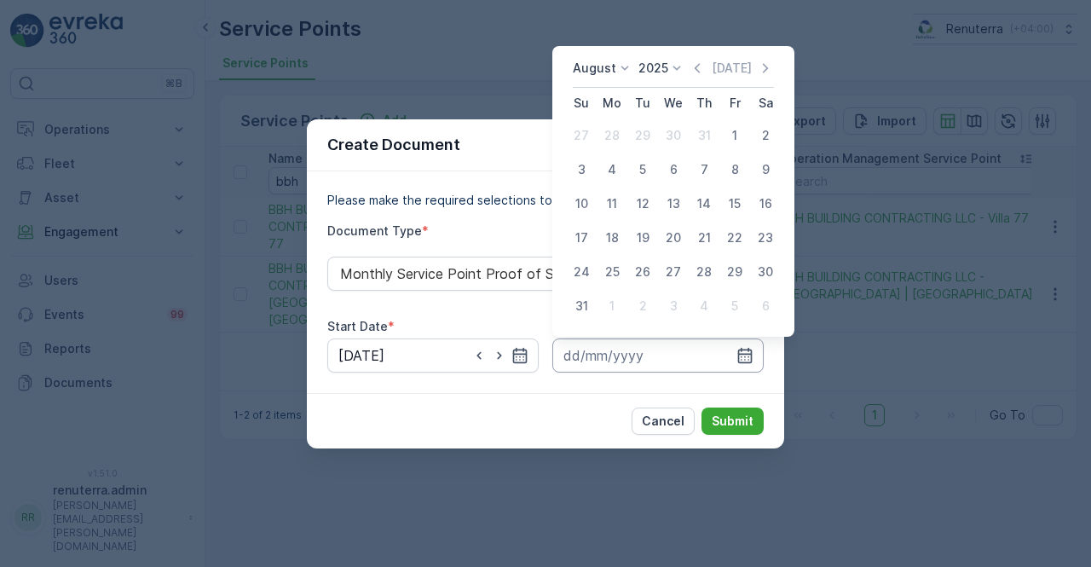
drag, startPoint x: 585, startPoint y: 305, endPoint x: 610, endPoint y: 351, distance: 52.7
click at [585, 305] on div "31" at bounding box center [581, 305] width 27 height 27
type input "[DATE]"
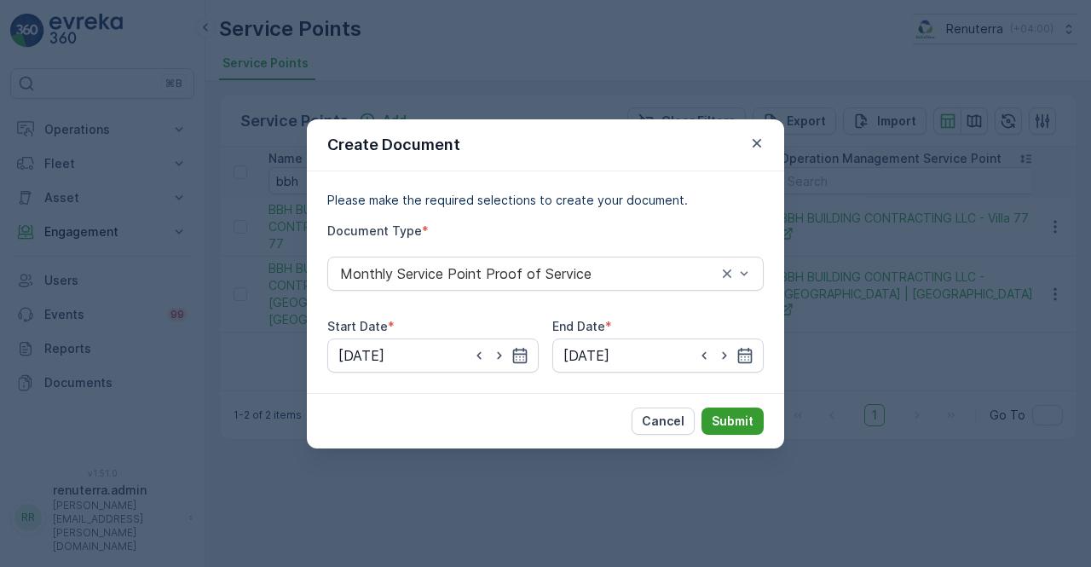
click at [732, 424] on p "Submit" at bounding box center [733, 421] width 42 height 17
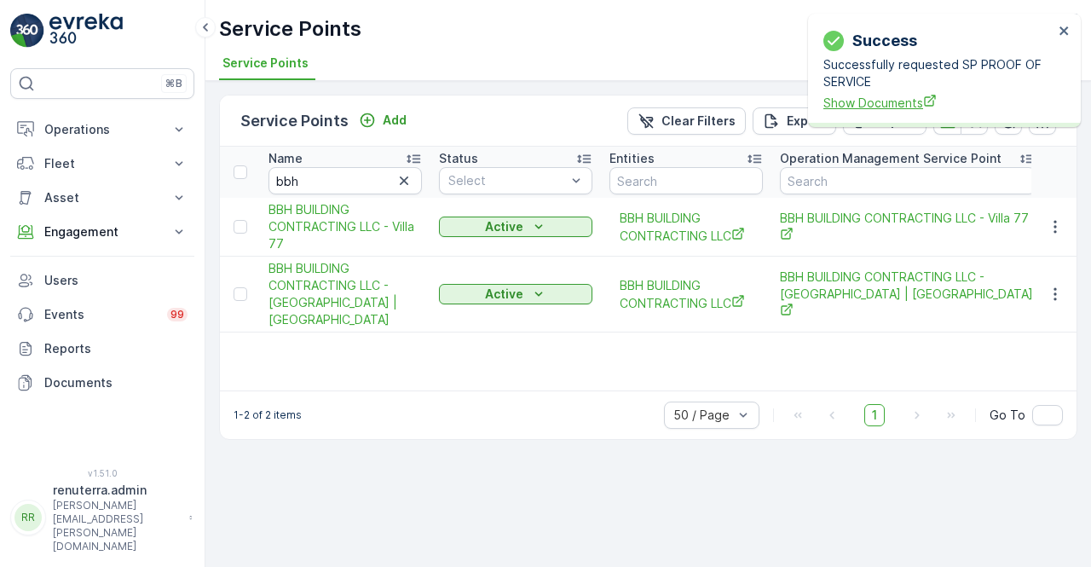
click at [883, 106] on span "Show Documents" at bounding box center [939, 103] width 230 height 18
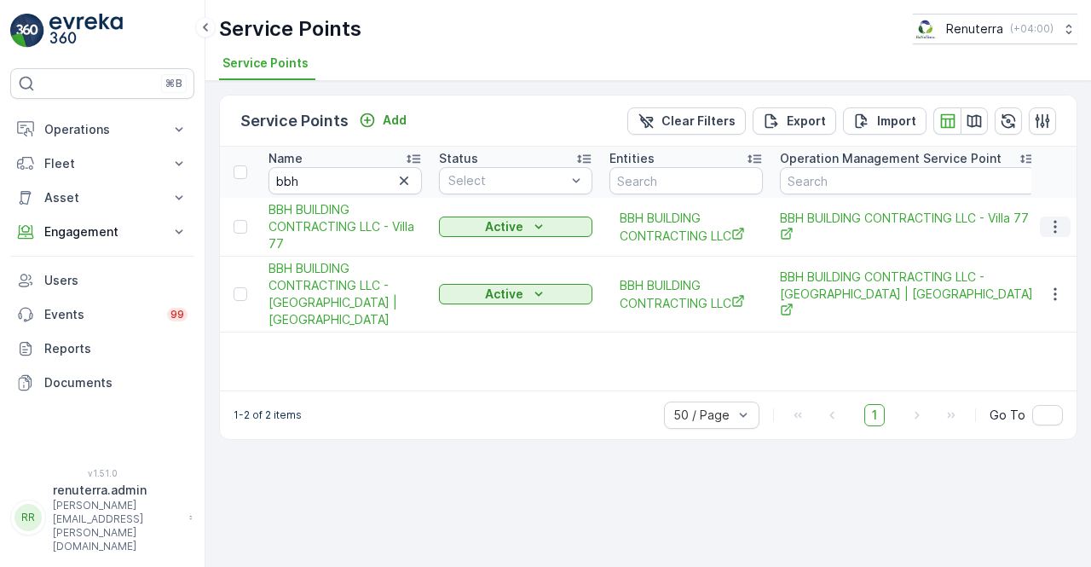
click at [1067, 226] on button "button" at bounding box center [1055, 227] width 31 height 20
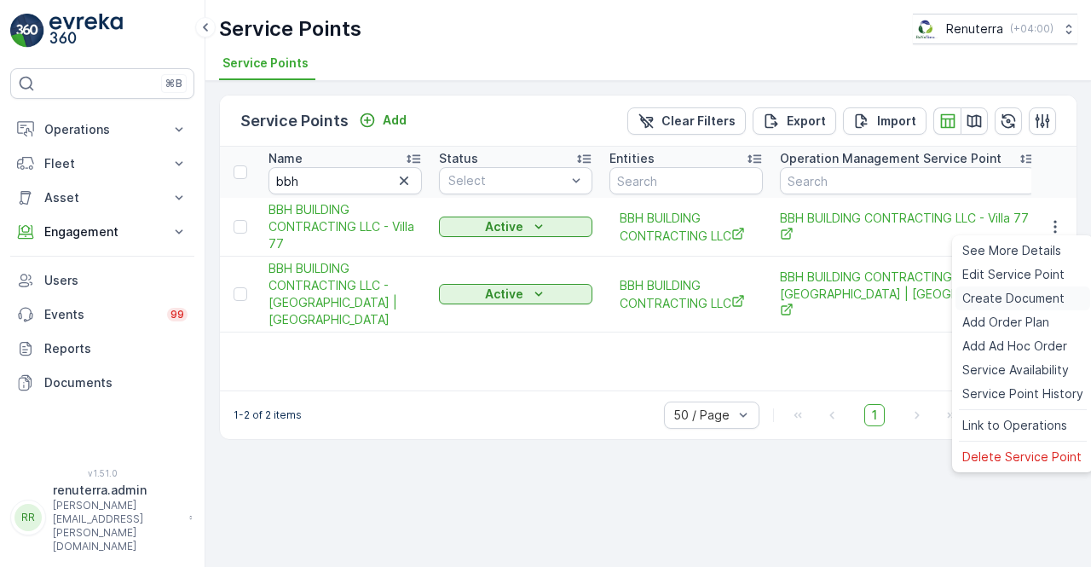
click at [1010, 294] on span "Create Document" at bounding box center [1014, 298] width 102 height 17
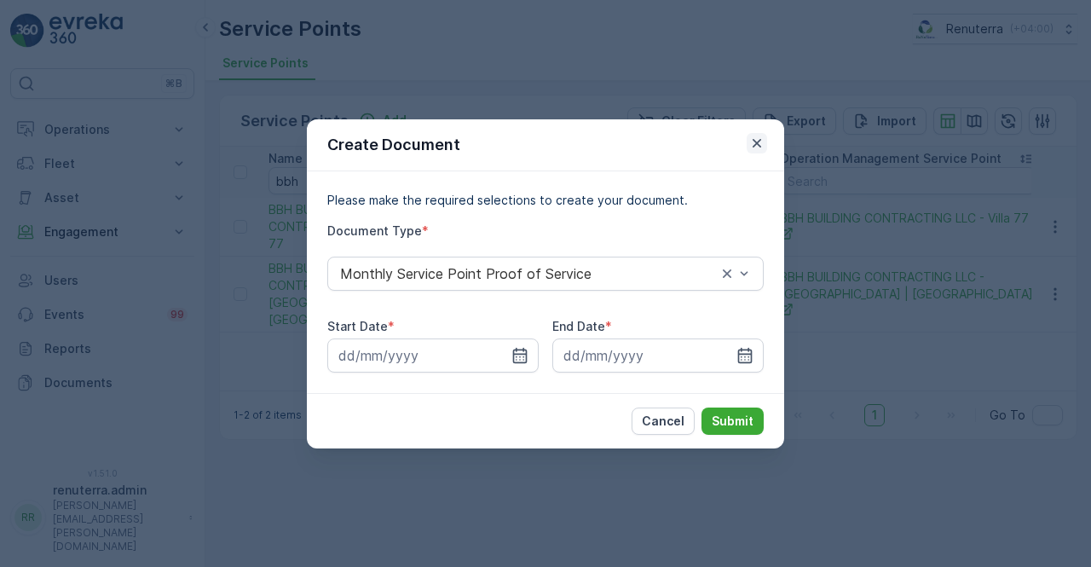
click at [755, 144] on icon "button" at bounding box center [757, 142] width 9 height 9
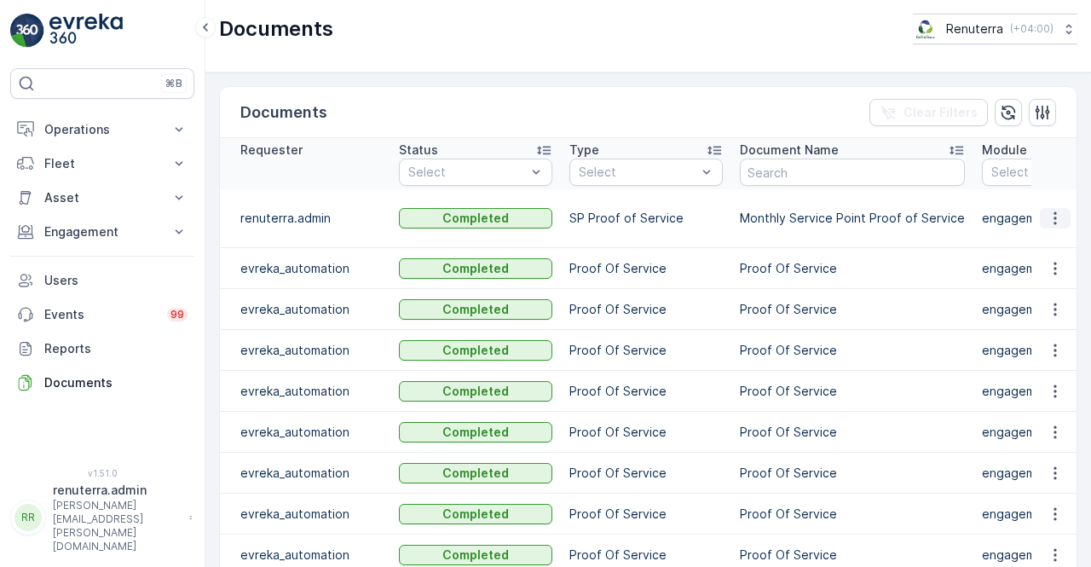
click at [1051, 216] on icon "button" at bounding box center [1055, 218] width 17 height 17
click at [1035, 239] on span "See Details" at bounding box center [1051, 242] width 66 height 17
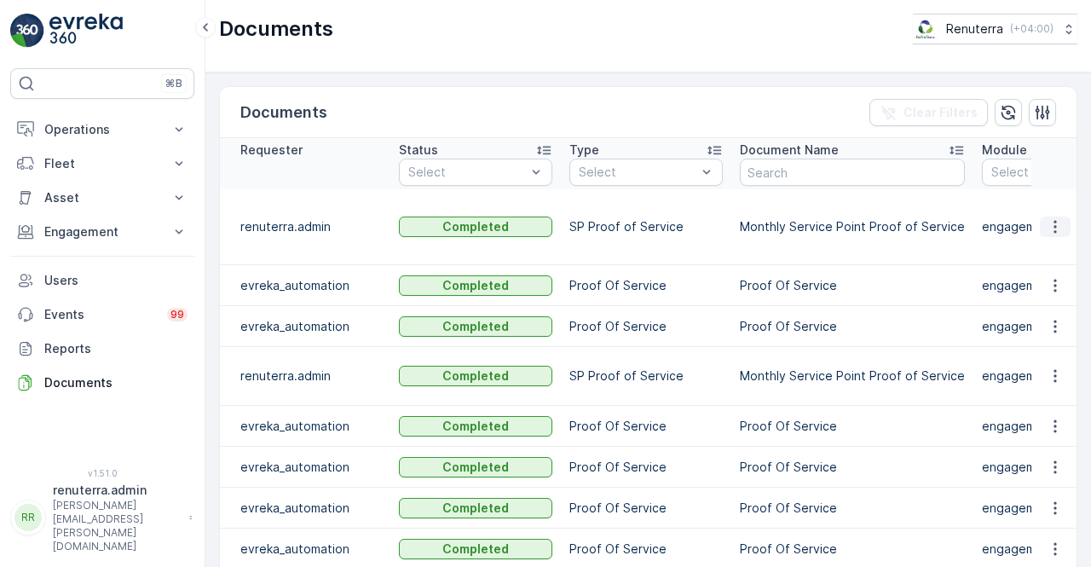
click at [1051, 226] on icon "button" at bounding box center [1055, 226] width 17 height 17
click at [1037, 248] on span "See Details" at bounding box center [1051, 250] width 66 height 17
